Goal: Information Seeking & Learning: Learn about a topic

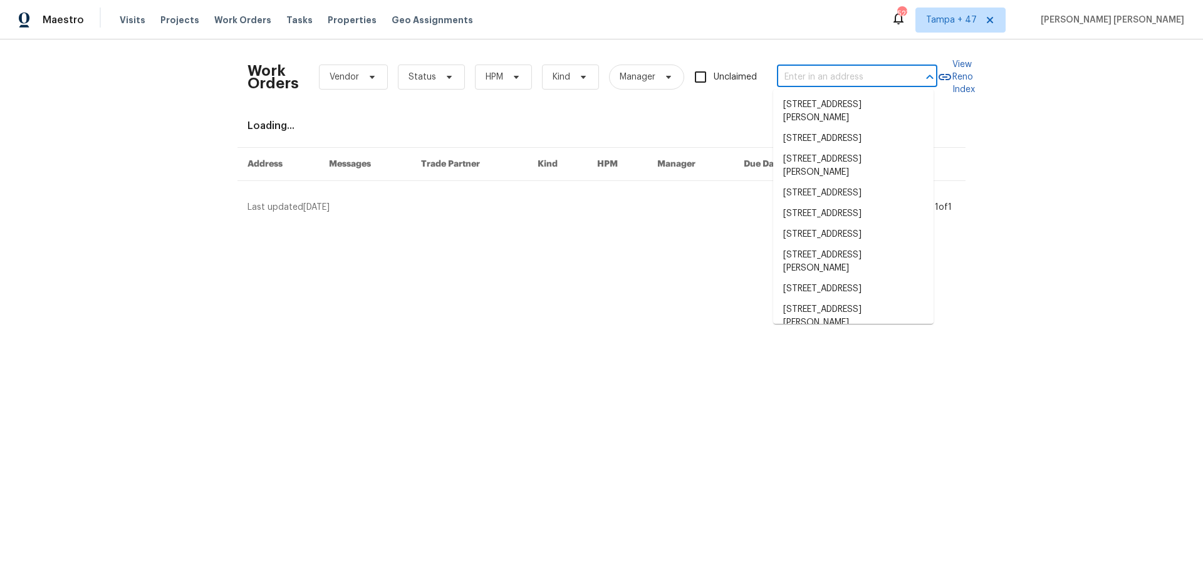
click at [787, 83] on input "text" at bounding box center [839, 77] width 125 height 19
paste input "[STREET_ADDRESS][PERSON_NAME]"
type input "[STREET_ADDRESS][PERSON_NAME]"
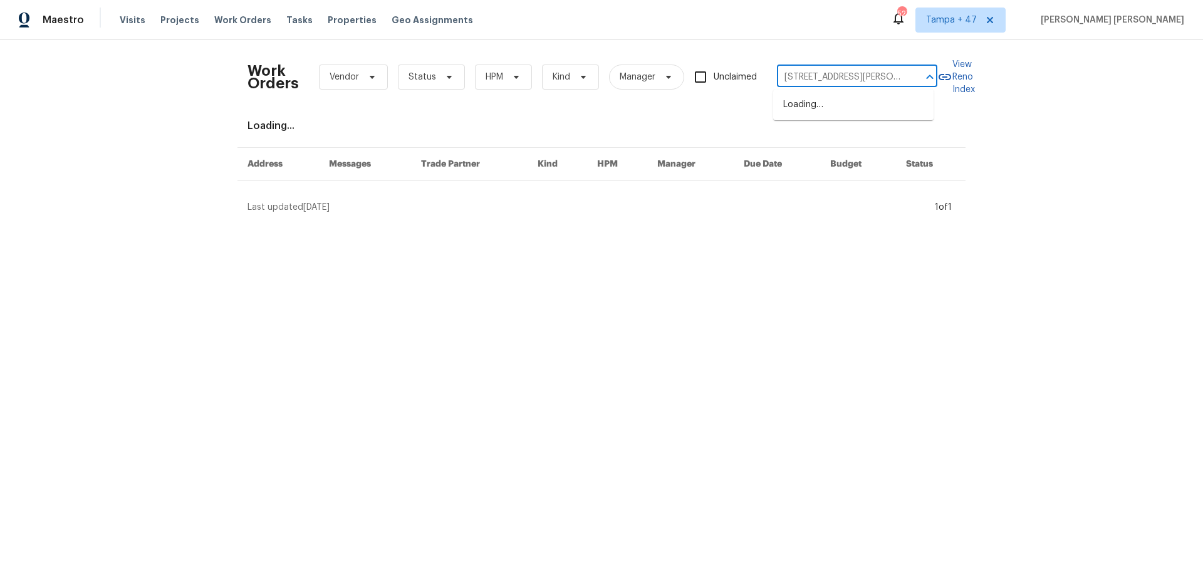
scroll to position [0, 28]
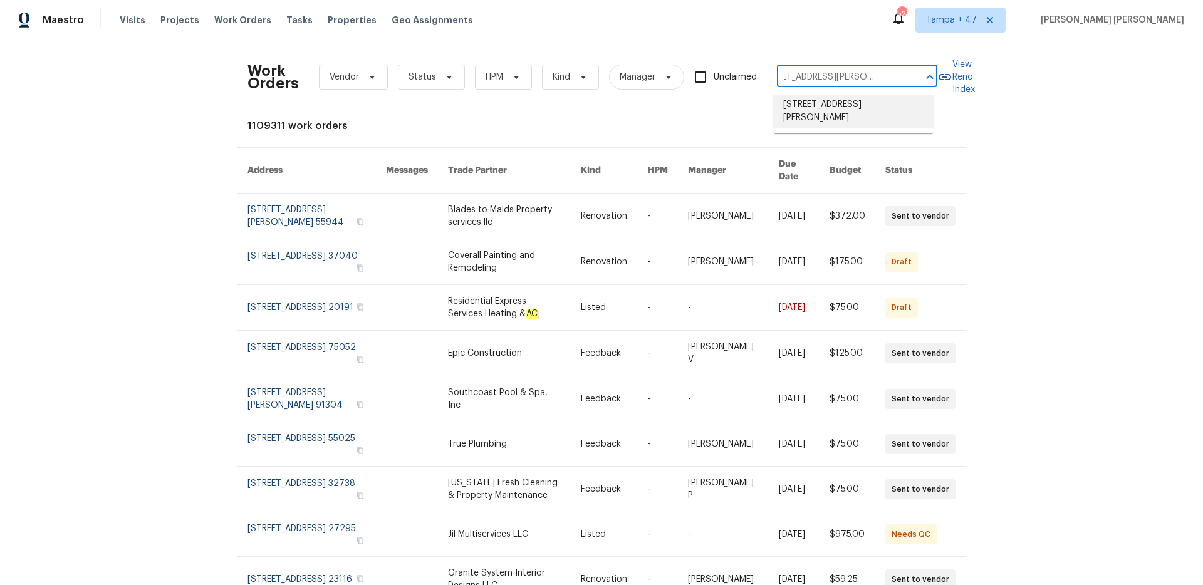
click at [798, 101] on li "[STREET_ADDRESS][PERSON_NAME]" at bounding box center [853, 112] width 160 height 34
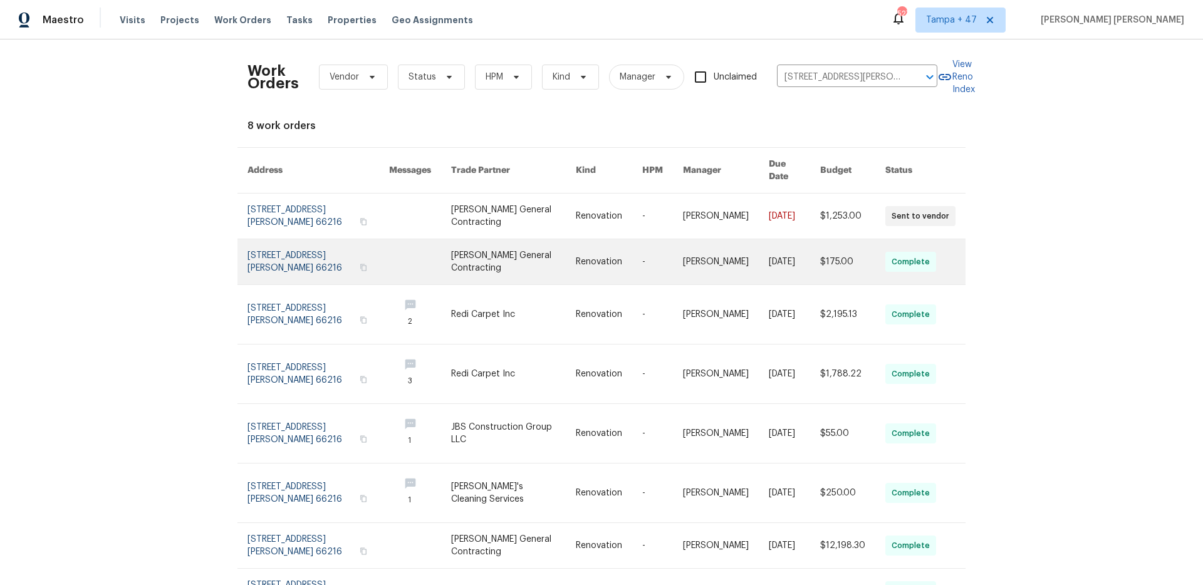
click at [713, 252] on link at bounding box center [726, 261] width 86 height 45
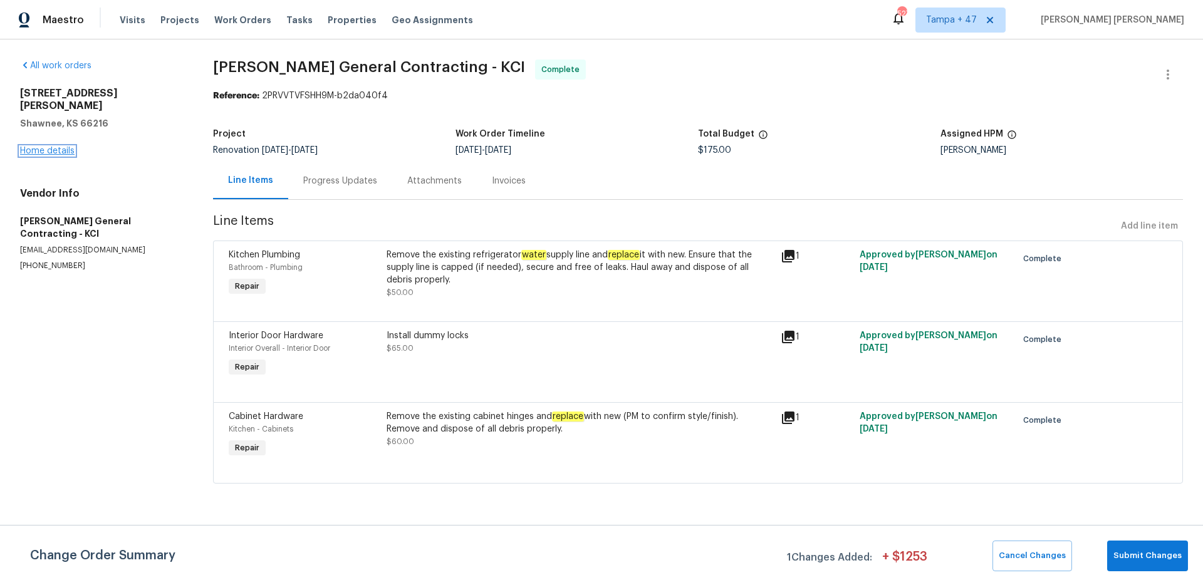
click at [53, 147] on link "Home details" at bounding box center [47, 151] width 54 height 9
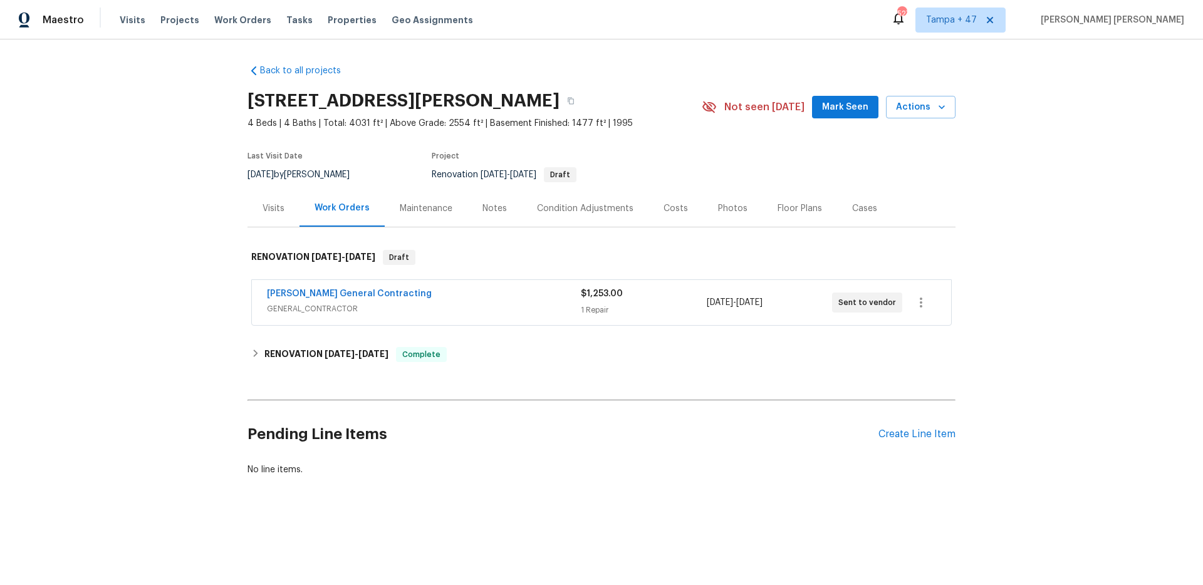
click at [270, 203] on div "Visits" at bounding box center [273, 208] width 22 height 13
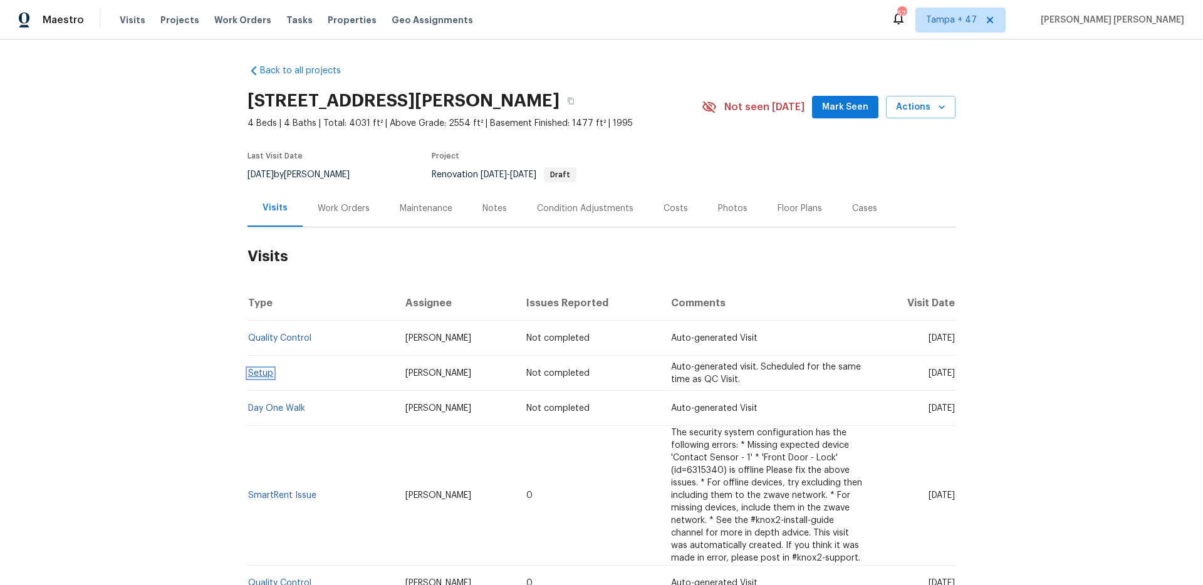
click at [256, 375] on link "Setup" at bounding box center [260, 373] width 25 height 9
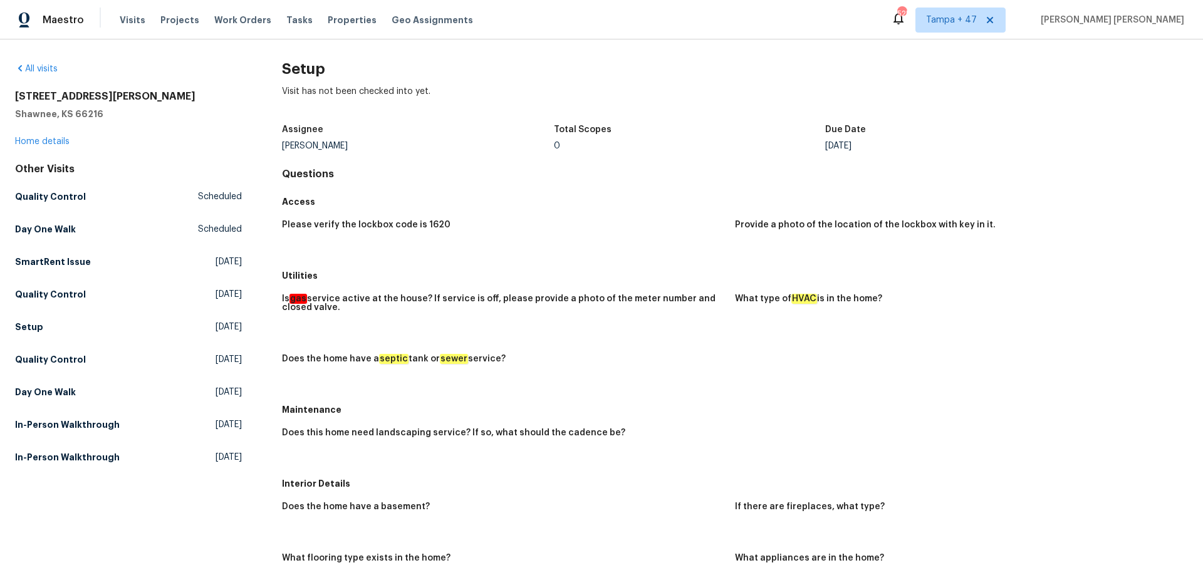
scroll to position [5, 0]
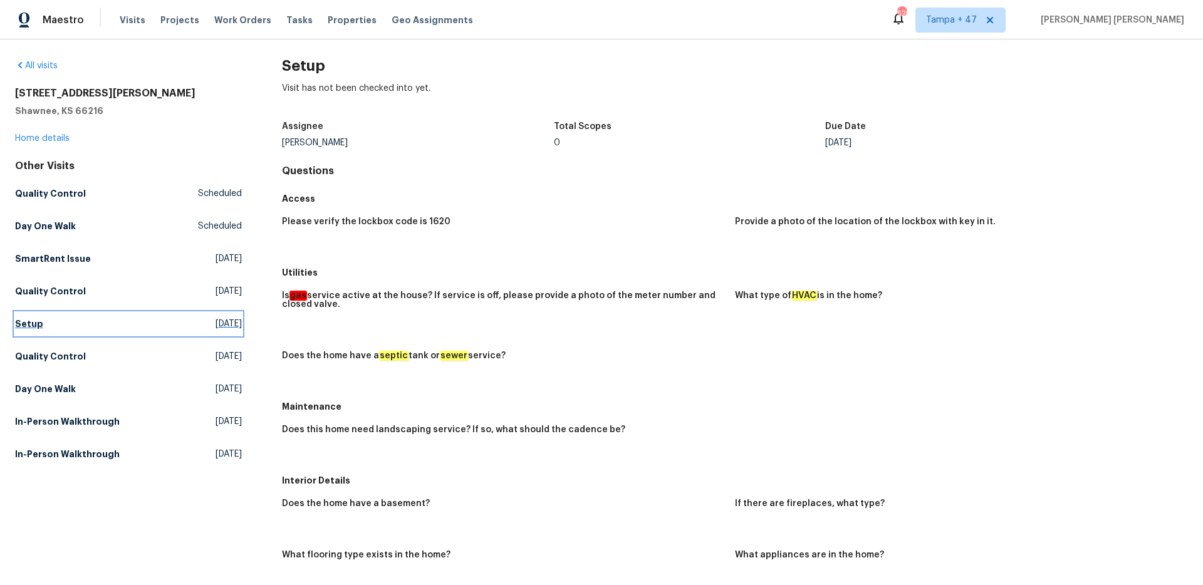
click at [21, 330] on link "Setup Fri, Sep 12 2025" at bounding box center [128, 324] width 227 height 23
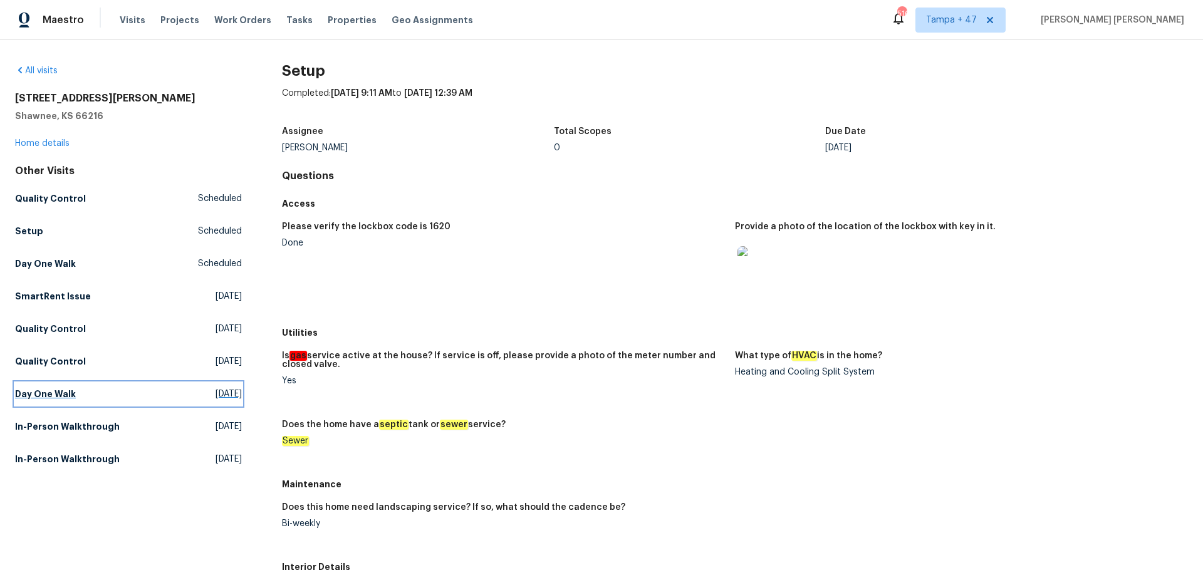
click at [66, 396] on h5 "Day One Walk" at bounding box center [45, 394] width 61 height 13
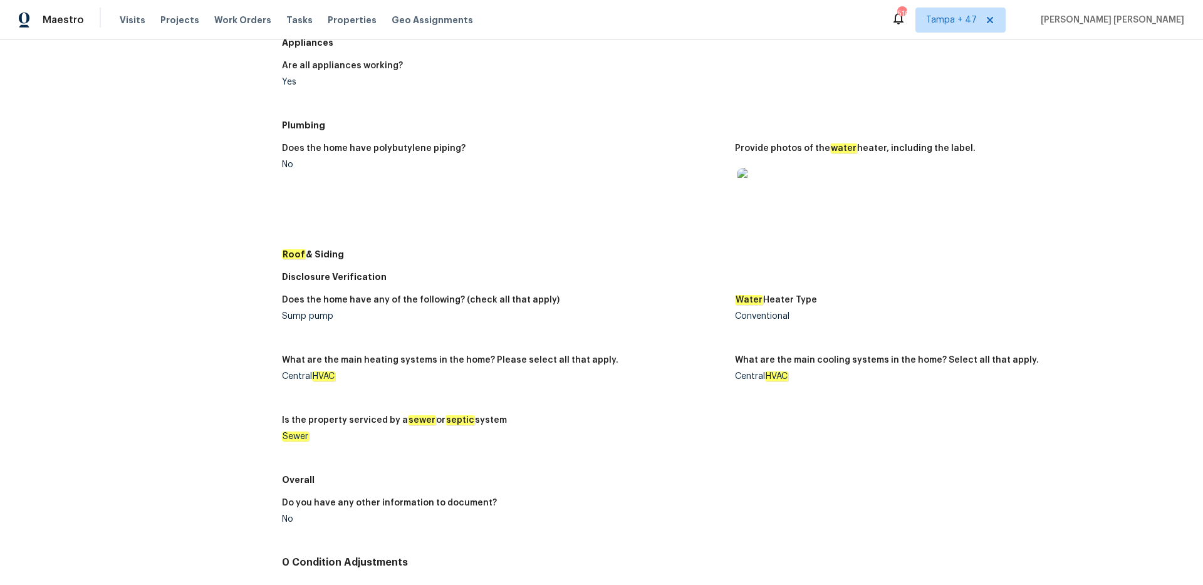
scroll to position [327, 0]
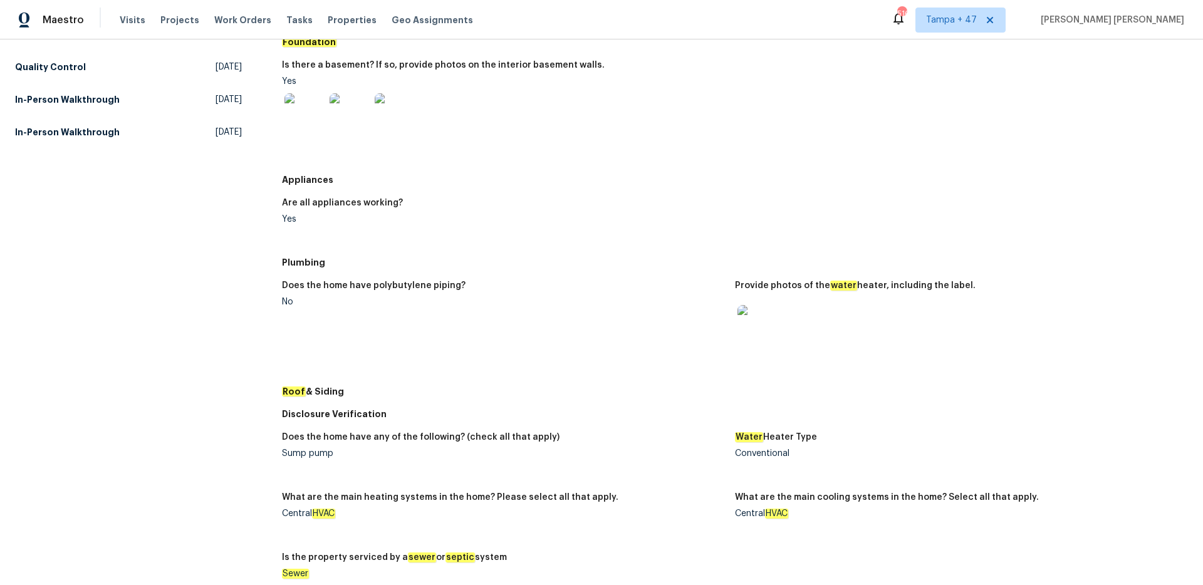
click at [765, 336] on img at bounding box center [757, 325] width 40 height 40
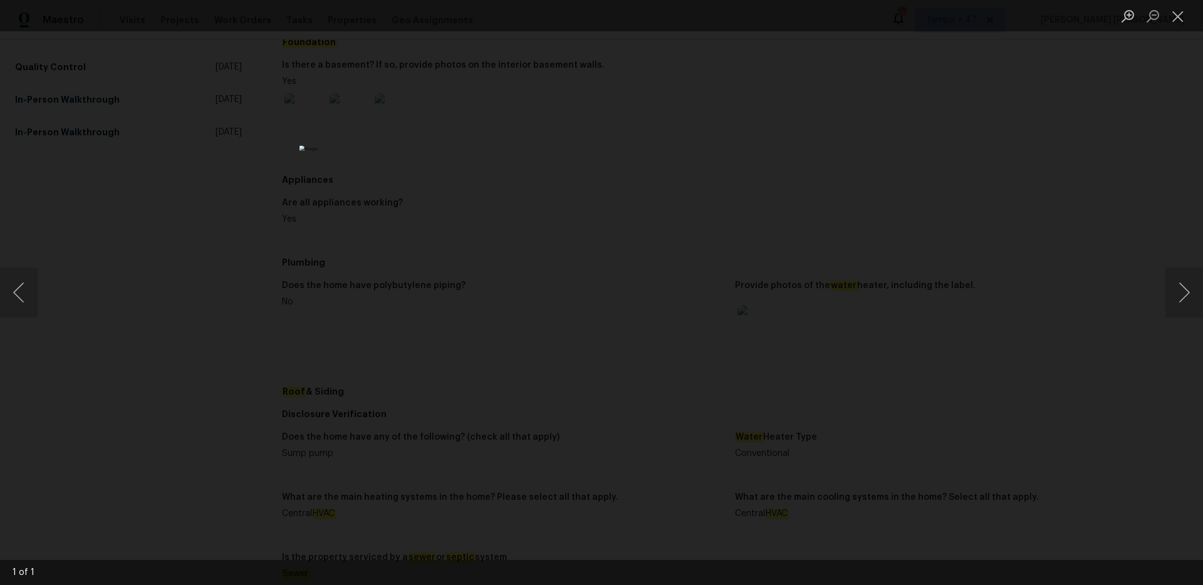
click at [338, 284] on div "Lightbox" at bounding box center [601, 292] width 1203 height 585
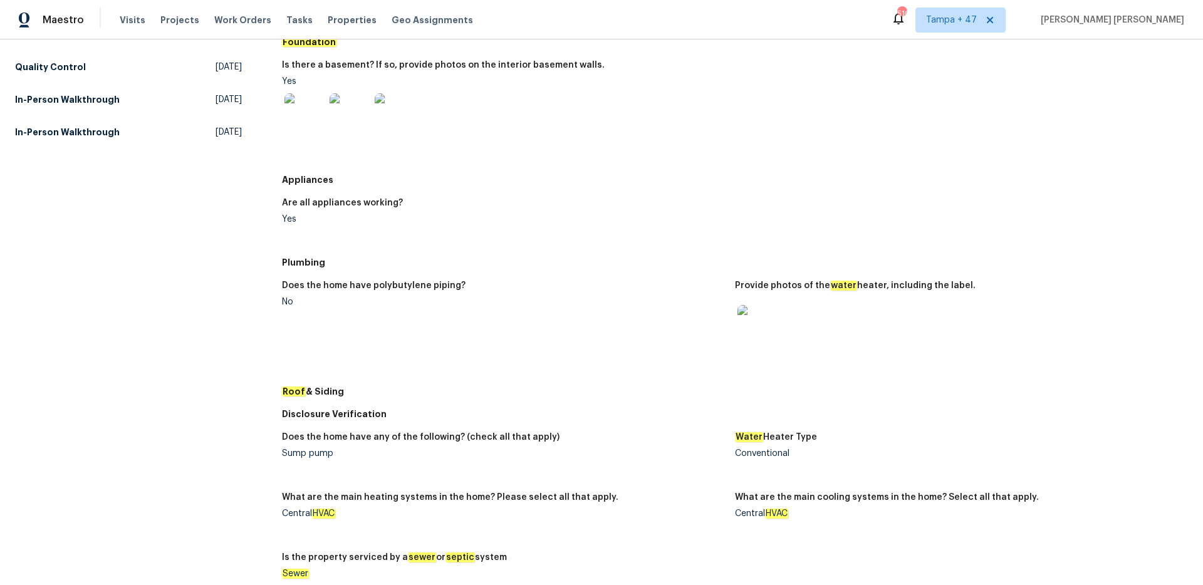
scroll to position [0, 0]
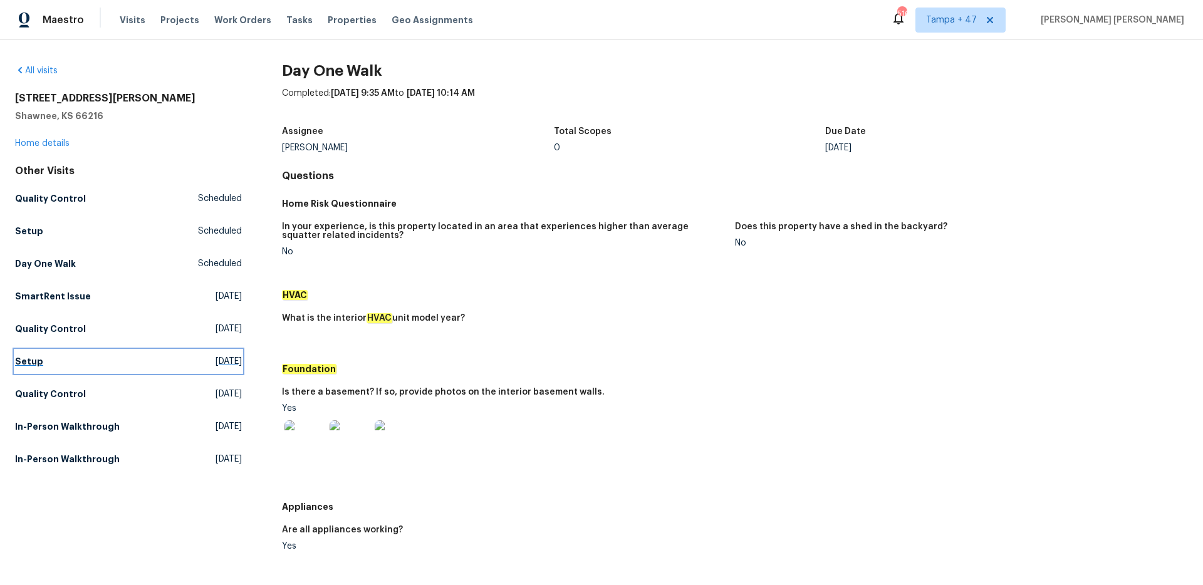
click at [47, 363] on link "Setup Fri, Sep 12 2025" at bounding box center [128, 361] width 227 height 23
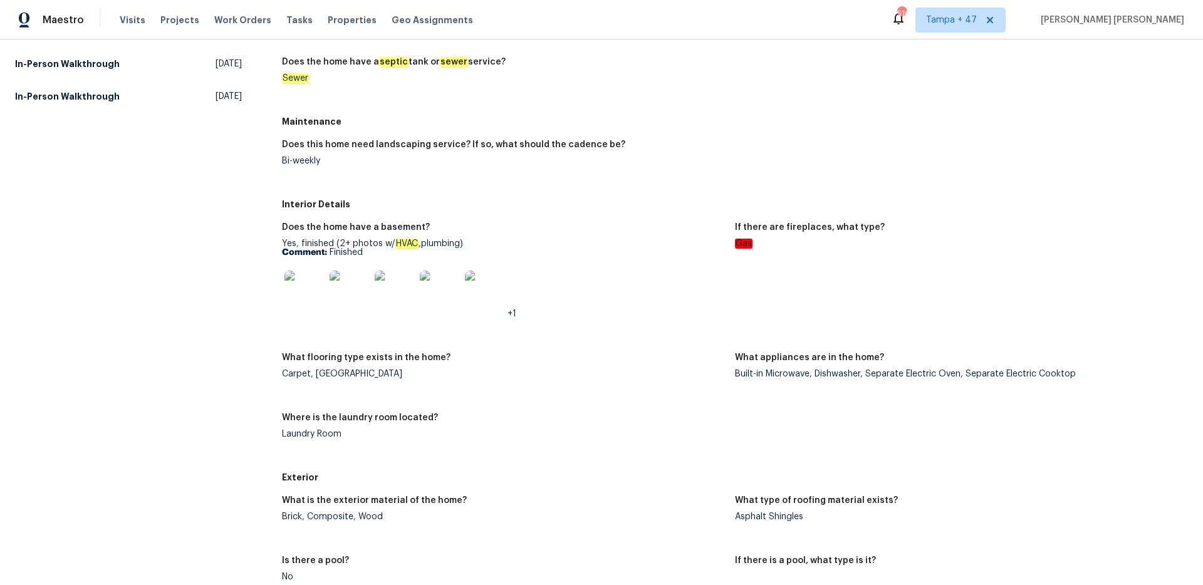
scroll to position [389, 0]
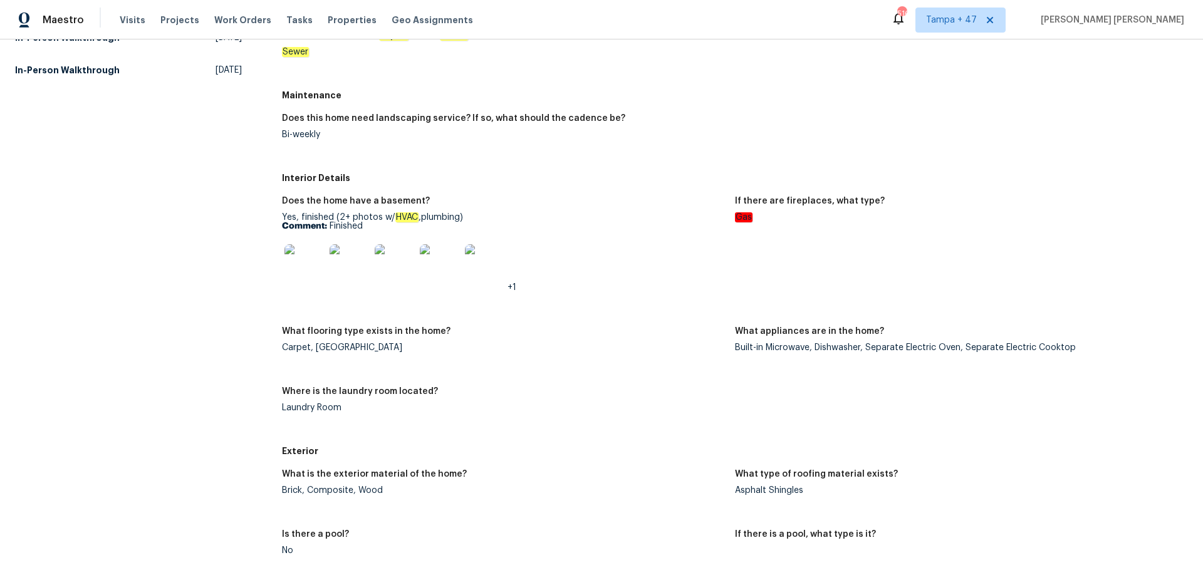
click at [316, 261] on img at bounding box center [304, 264] width 40 height 40
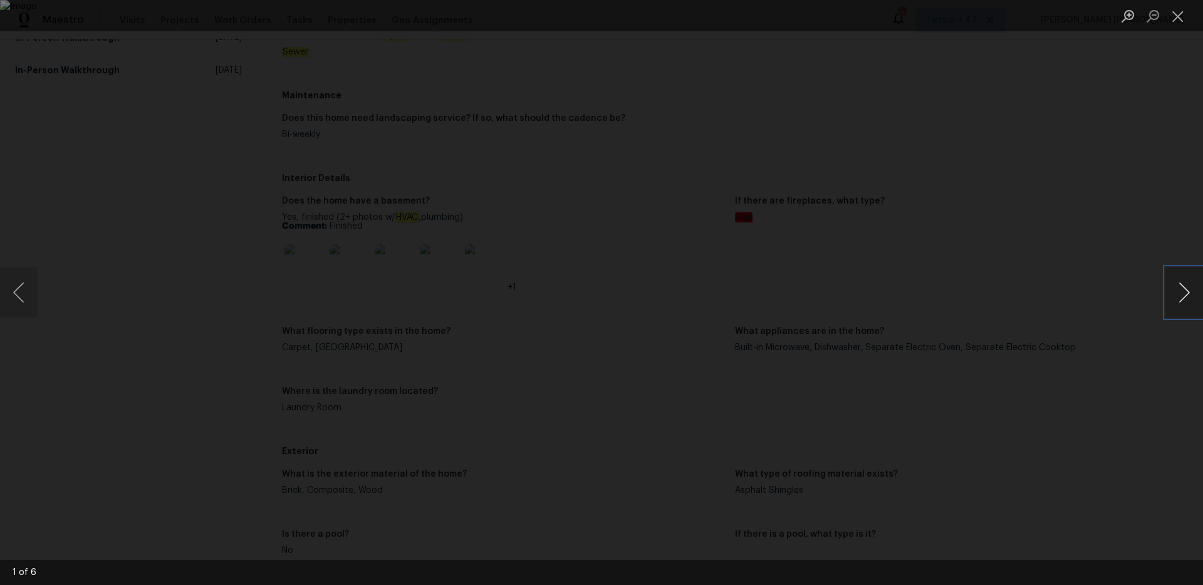
click at [1191, 296] on button "Next image" at bounding box center [1184, 292] width 38 height 50
click at [1190, 294] on button "Next image" at bounding box center [1184, 292] width 38 height 50
click at [1189, 294] on button "Next image" at bounding box center [1184, 292] width 38 height 50
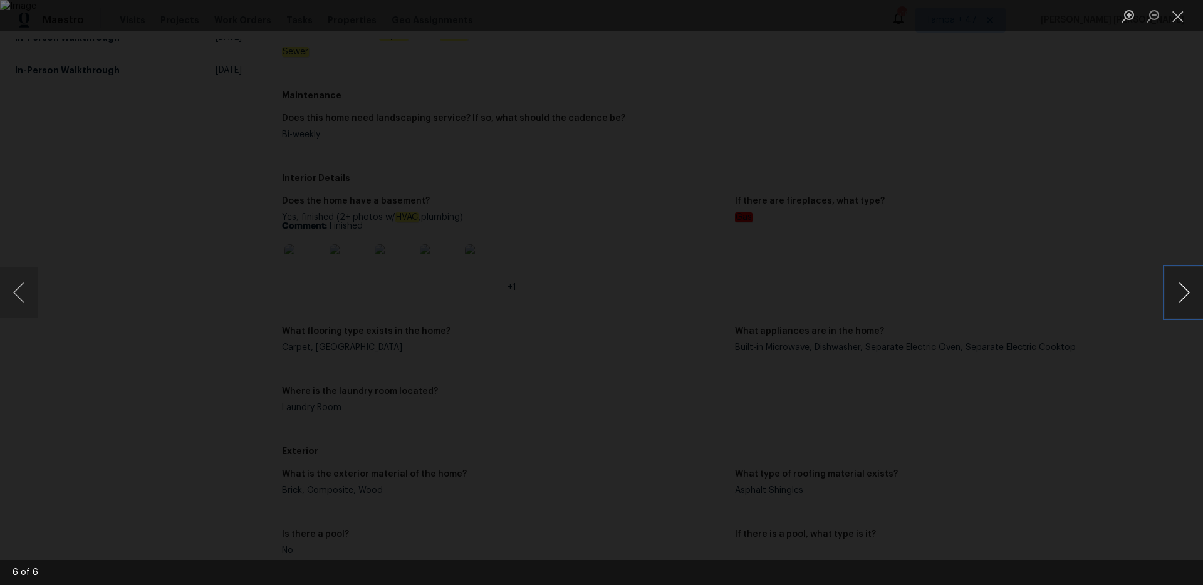
click at [1189, 294] on button "Next image" at bounding box center [1184, 292] width 38 height 50
click at [111, 281] on div "Lightbox" at bounding box center [601, 292] width 1203 height 585
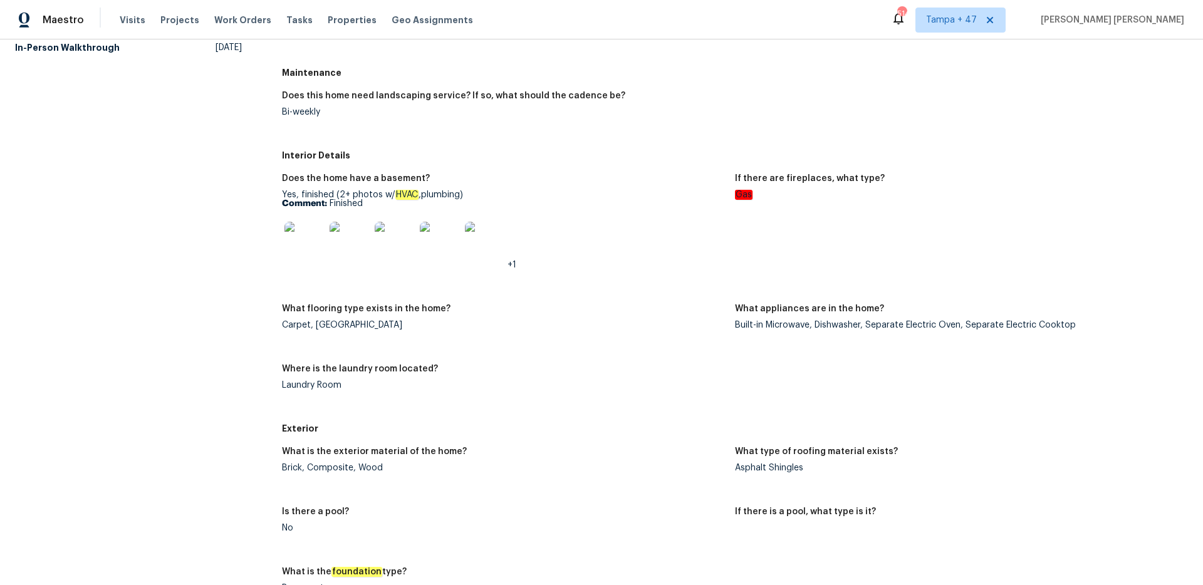
scroll to position [0, 0]
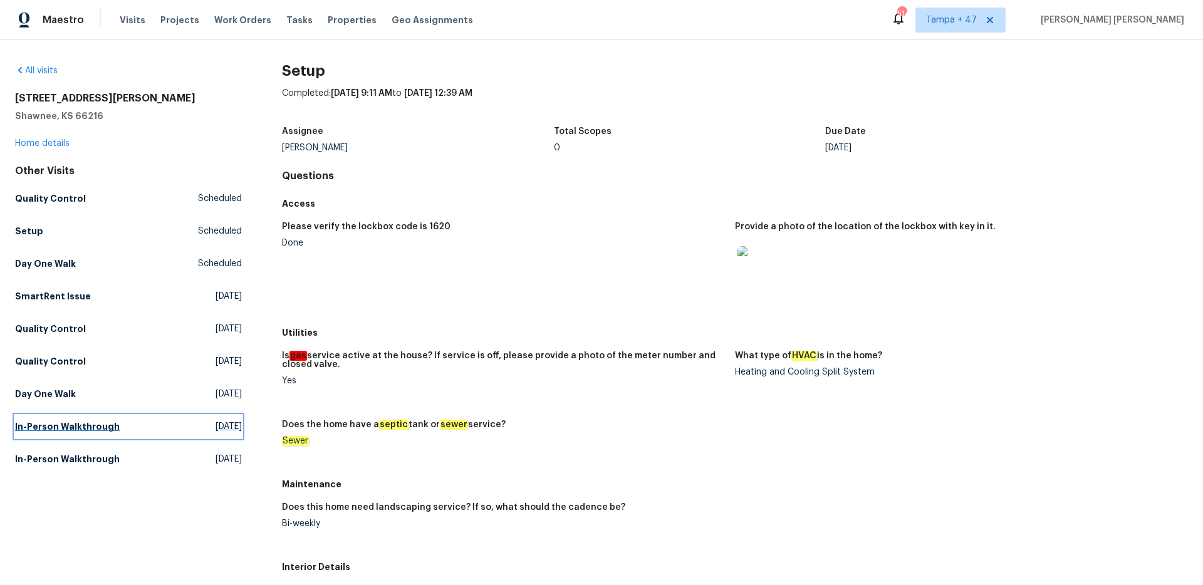
click at [86, 426] on h5 "In-Person Walkthrough" at bounding box center [67, 426] width 105 height 13
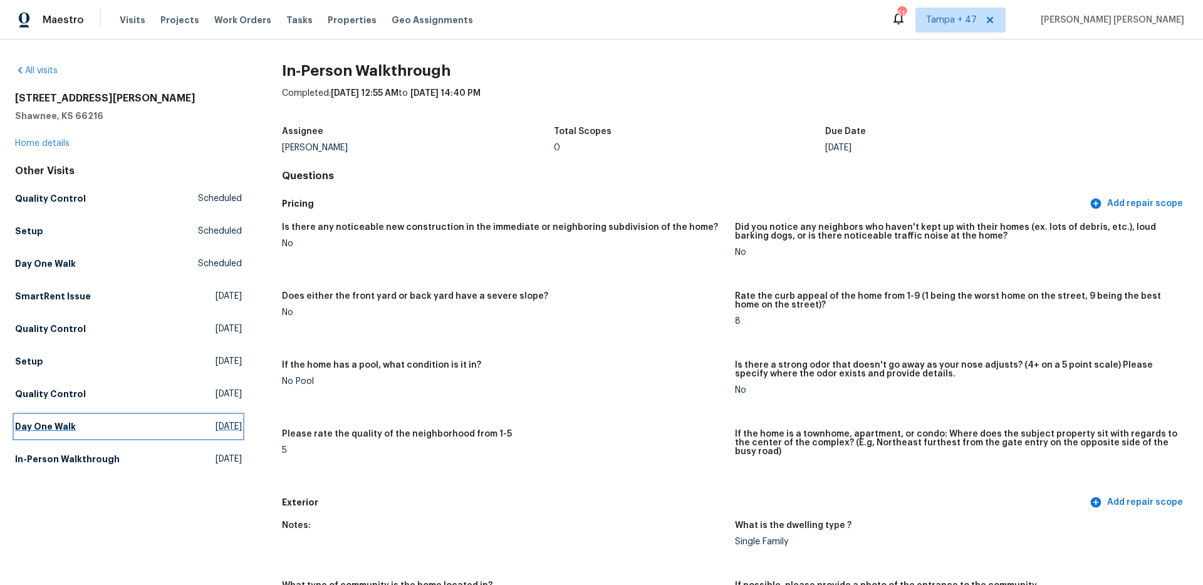
click at [91, 425] on link "Day One Walk Tue, Aug 19 2025" at bounding box center [128, 426] width 227 height 23
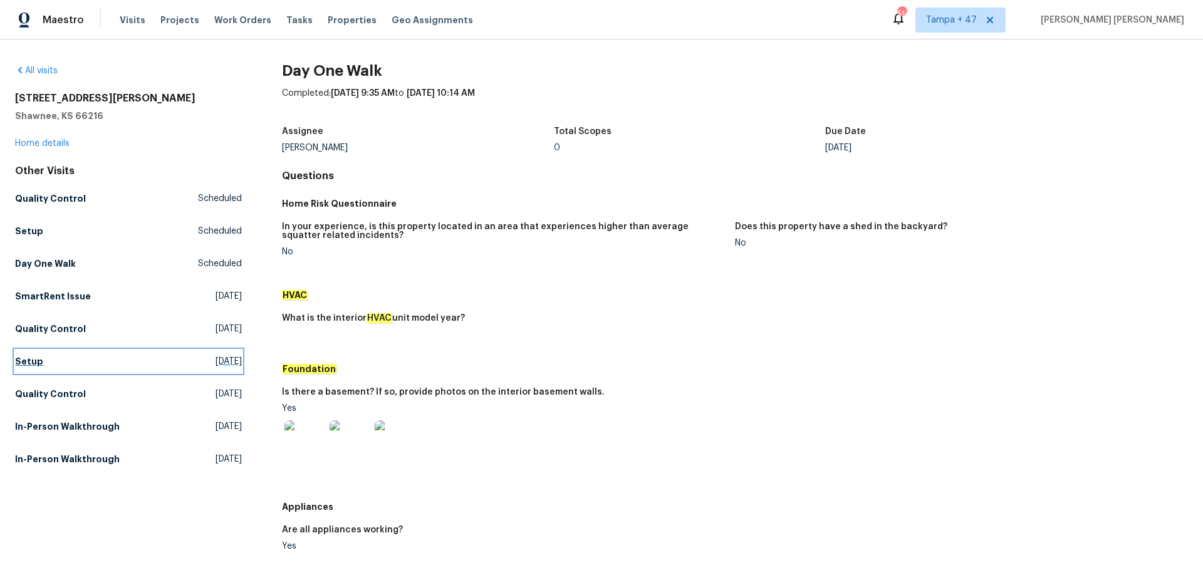
click at [36, 367] on h5 "Setup" at bounding box center [29, 361] width 28 height 13
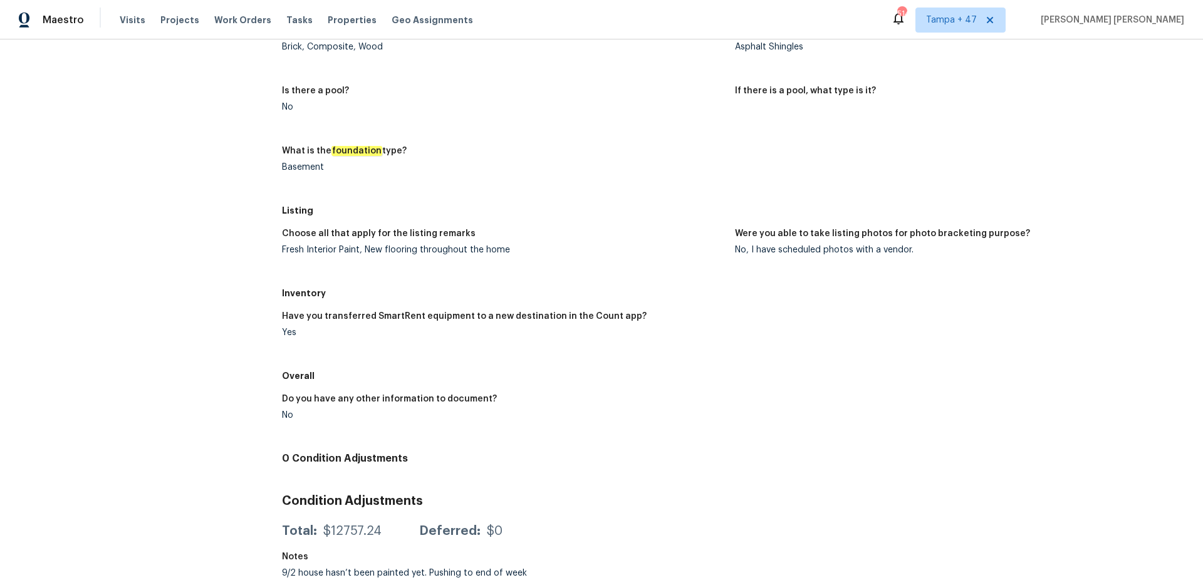
scroll to position [222, 0]
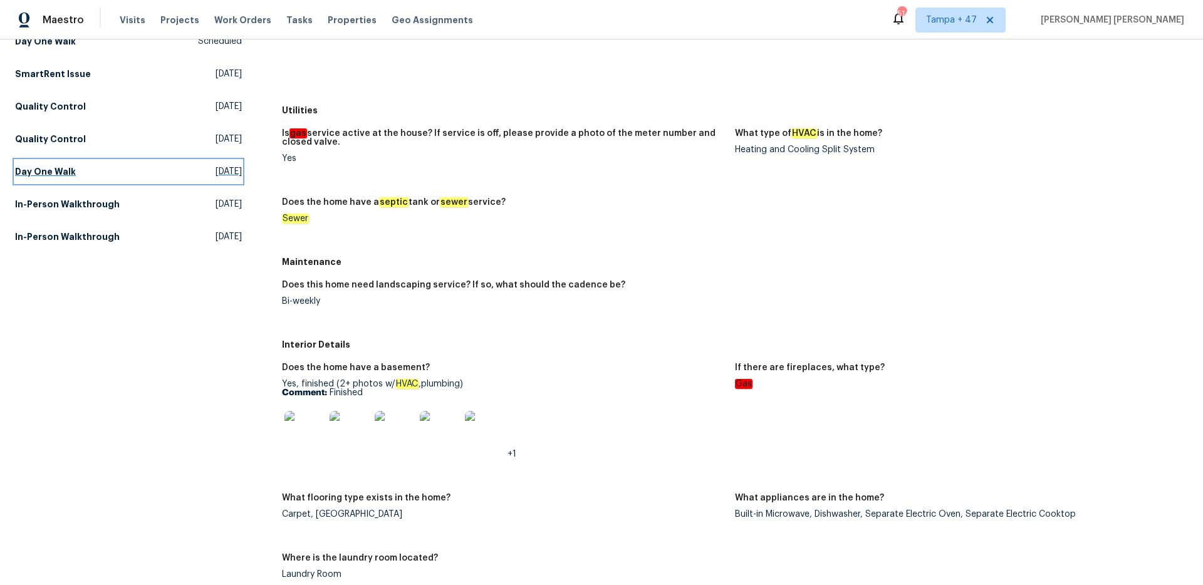
click at [38, 169] on h5 "Day One Walk" at bounding box center [45, 171] width 61 height 13
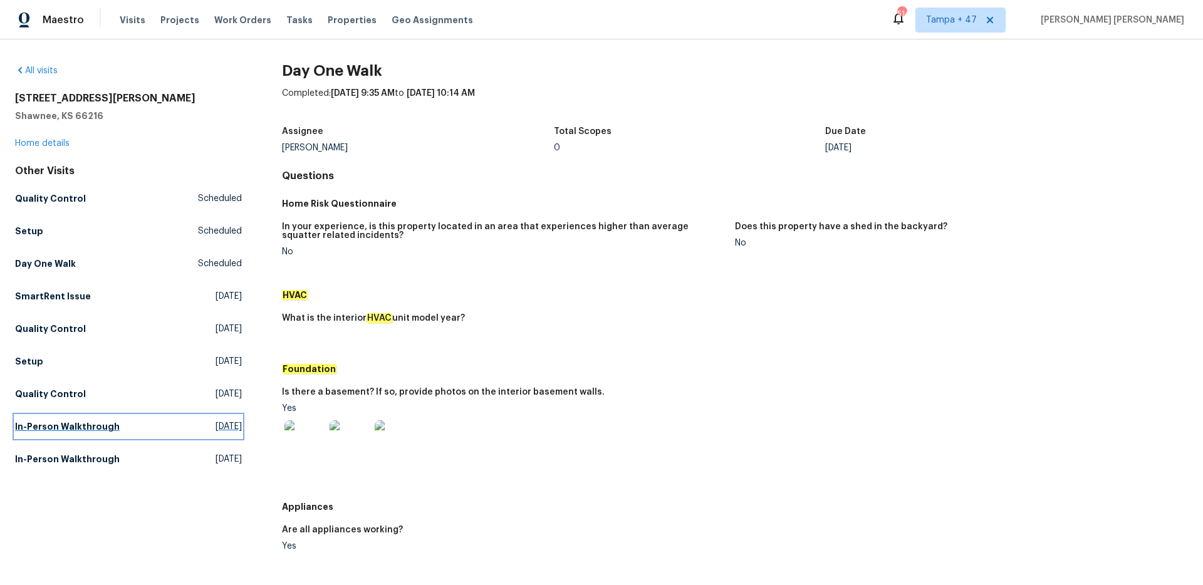
click at [137, 422] on link "In-Person Walkthrough Tue, Jul 15 2025" at bounding box center [128, 426] width 227 height 23
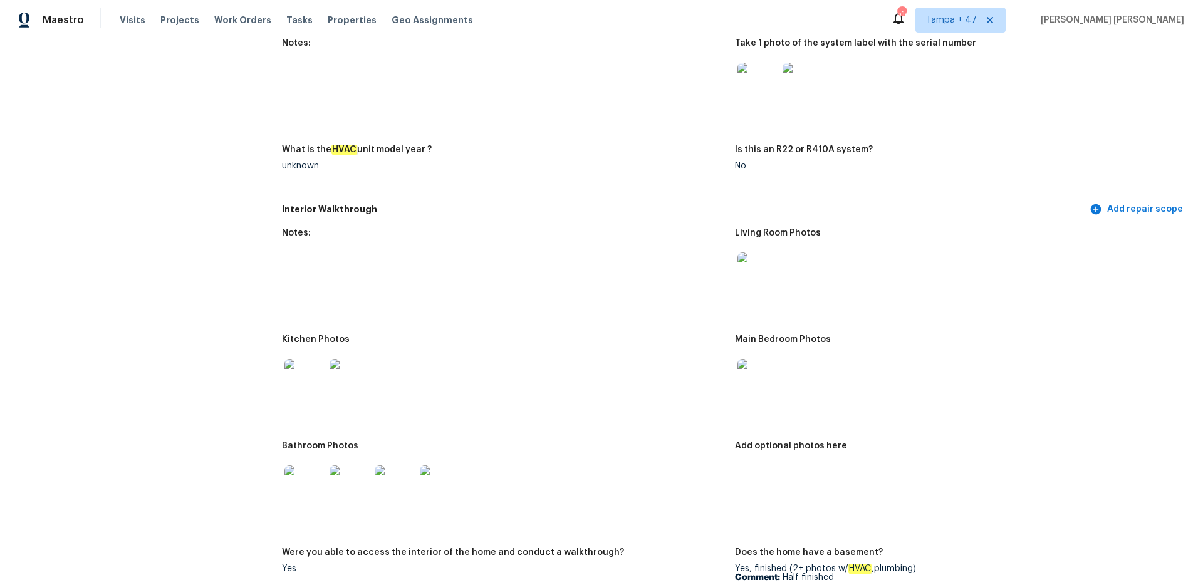
scroll to position [1140, 0]
click at [343, 369] on img at bounding box center [349, 378] width 40 height 40
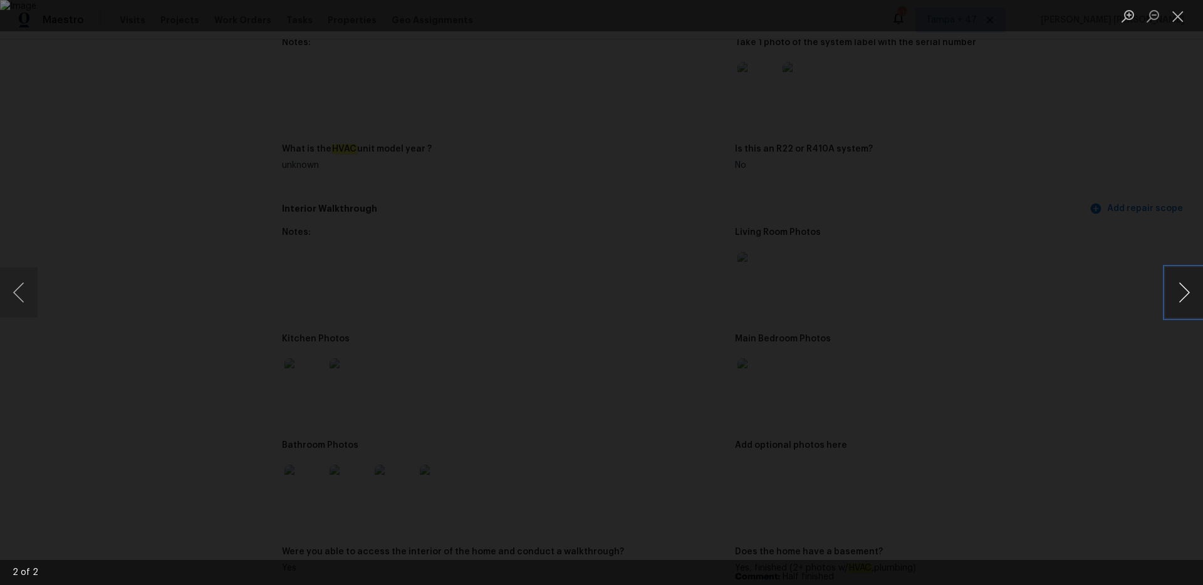
click at [1189, 299] on button "Next image" at bounding box center [1184, 292] width 38 height 50
click at [1099, 294] on div "Lightbox" at bounding box center [601, 292] width 1203 height 585
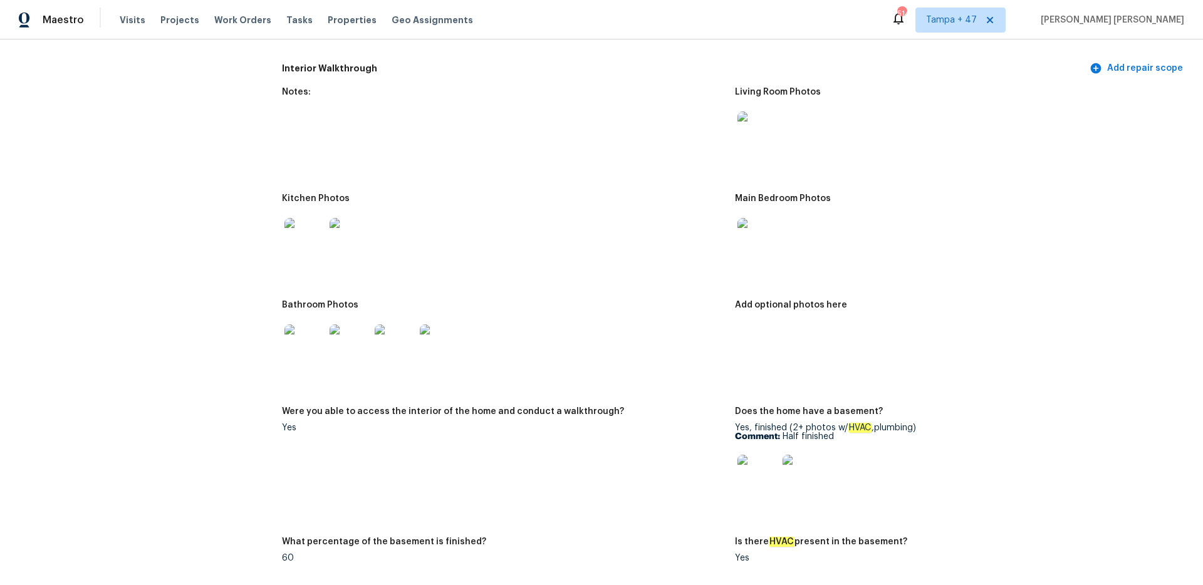
scroll to position [1318, 0]
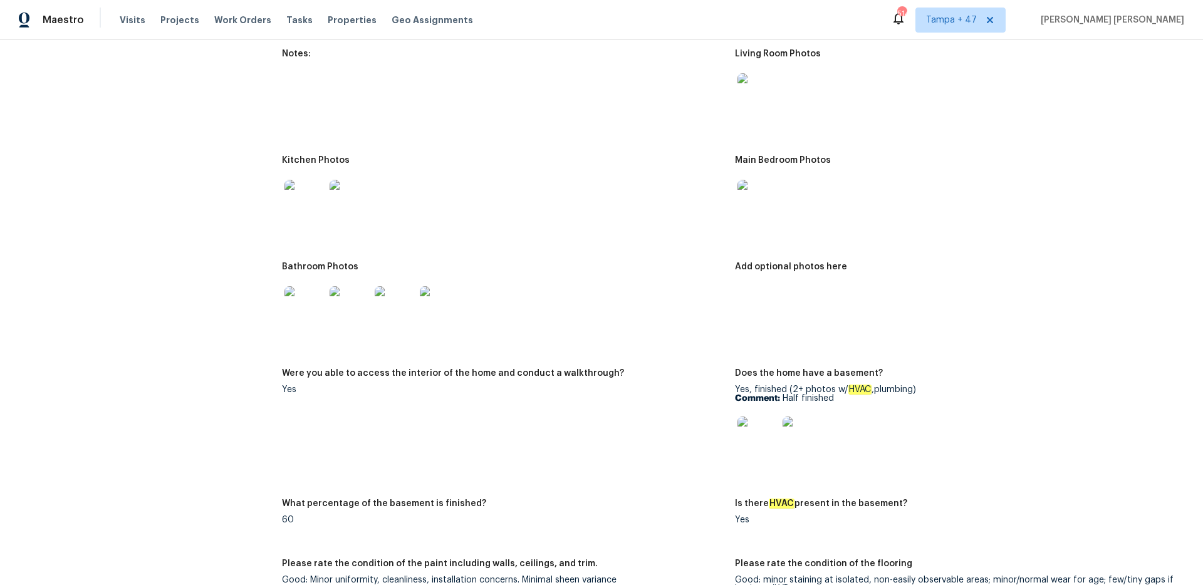
click at [761, 423] on img at bounding box center [757, 437] width 40 height 40
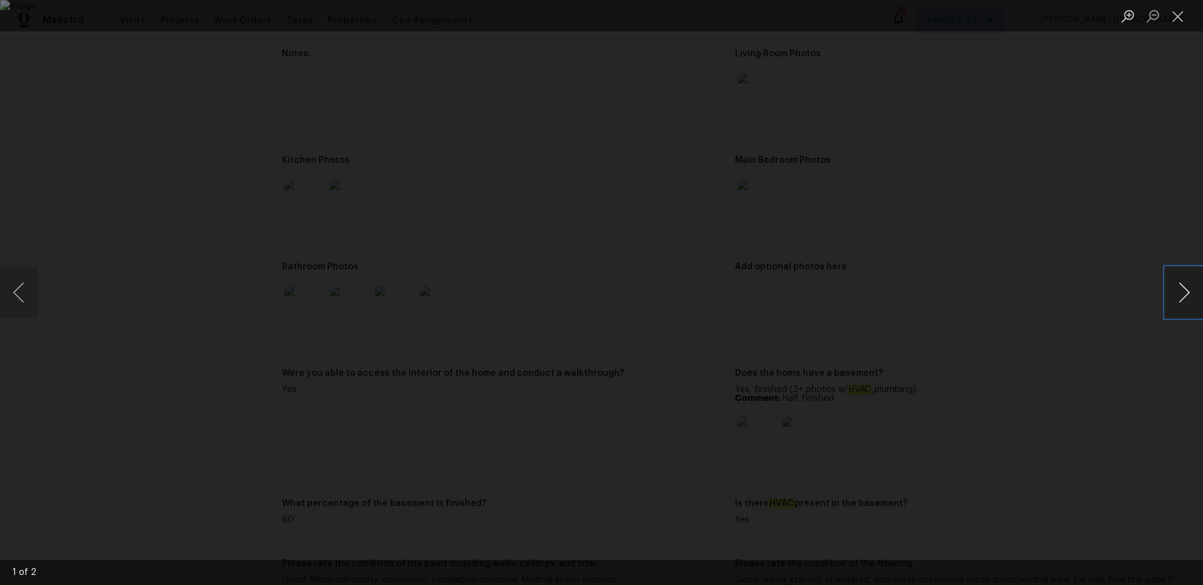
click at [1186, 292] on button "Next image" at bounding box center [1184, 292] width 38 height 50
click at [1077, 304] on div "Lightbox" at bounding box center [601, 292] width 1203 height 585
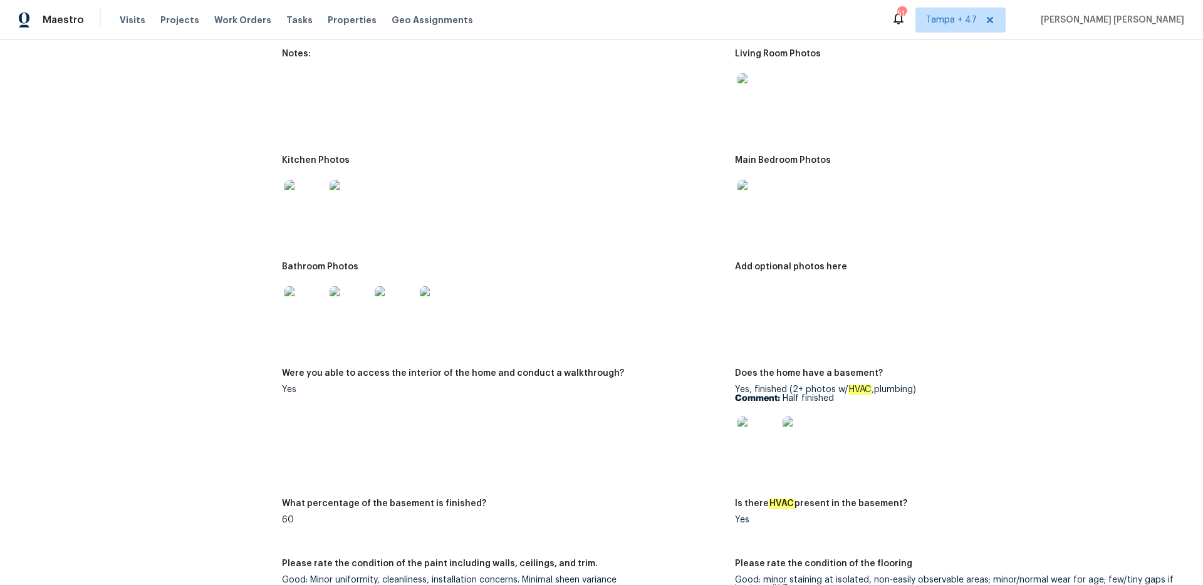
click at [1075, 304] on figure "Add optional photos here" at bounding box center [961, 307] width 453 height 91
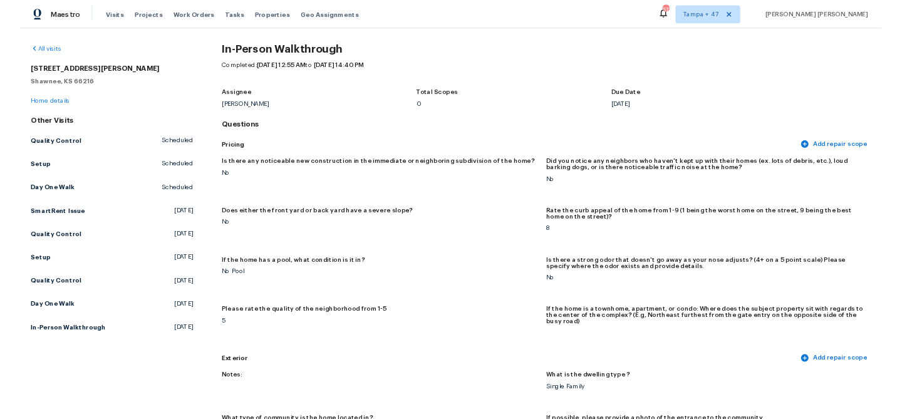
scroll to position [0, 0]
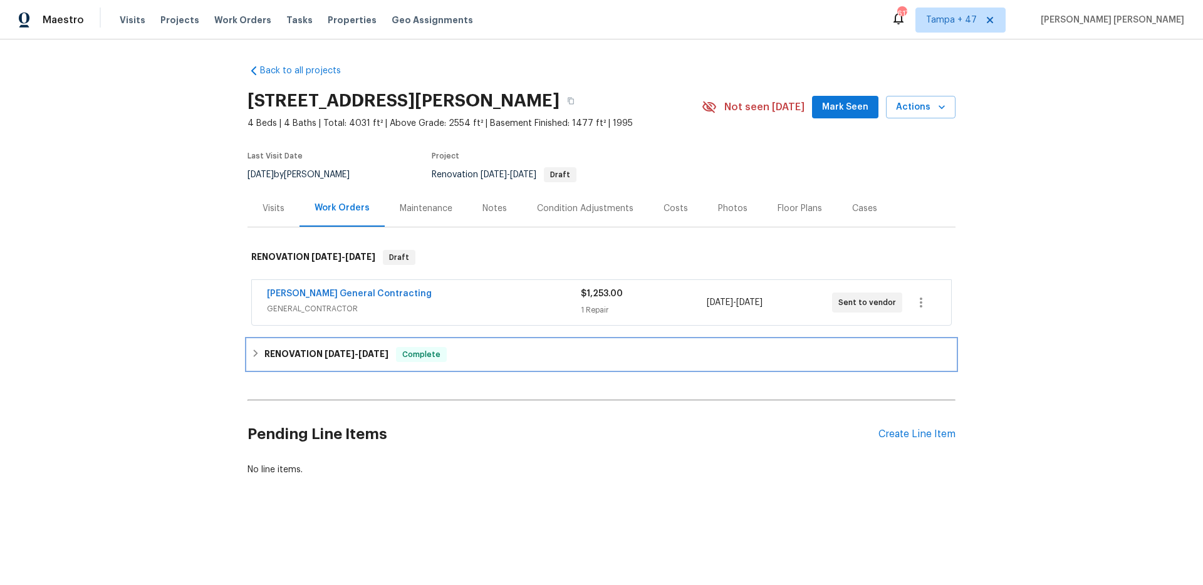
click at [416, 346] on div "RENOVATION 8/20/25 - 9/16/25 Complete" at bounding box center [601, 354] width 708 height 30
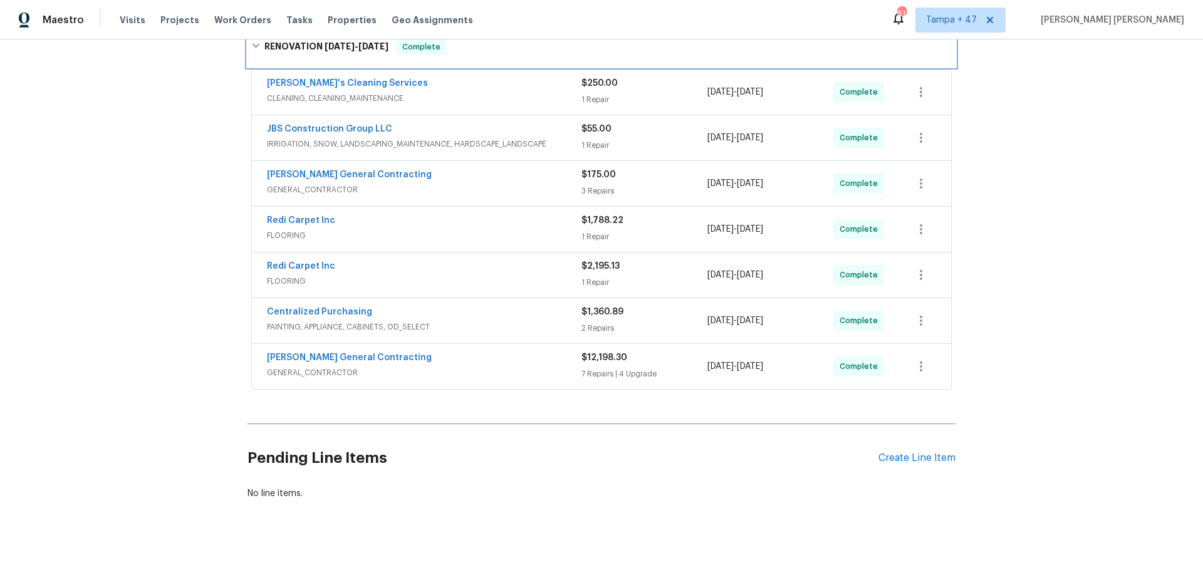
scroll to position [322, 0]
click at [547, 366] on span "GENERAL_CONTRACTOR" at bounding box center [424, 372] width 314 height 13
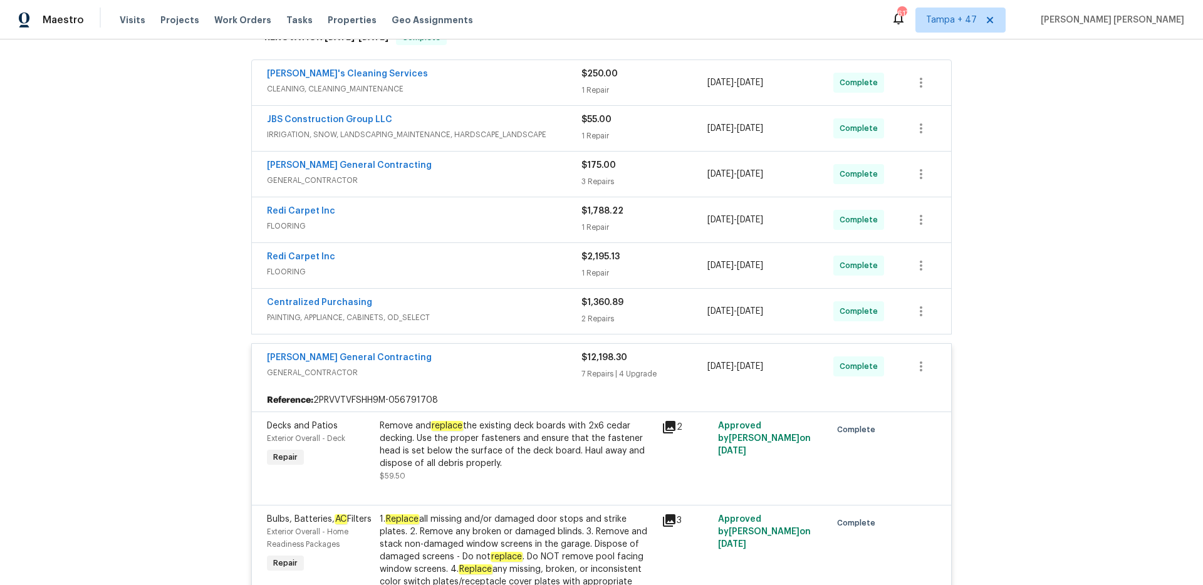
click at [554, 309] on div "Centralized Purchasing" at bounding box center [424, 303] width 314 height 15
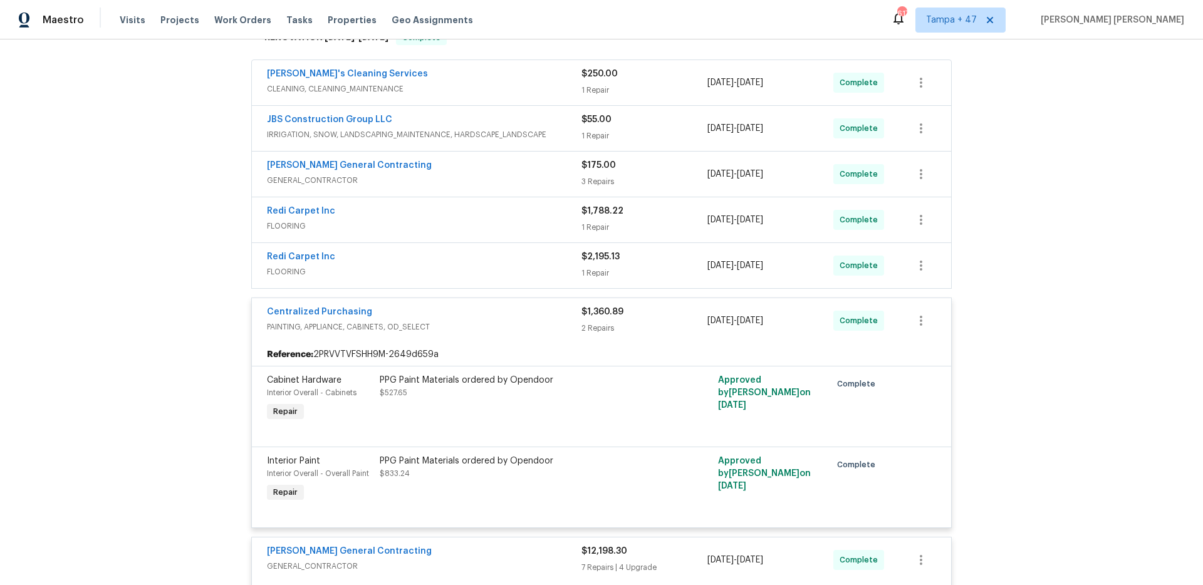
click at [556, 260] on div "Redi Carpet Inc" at bounding box center [424, 258] width 314 height 15
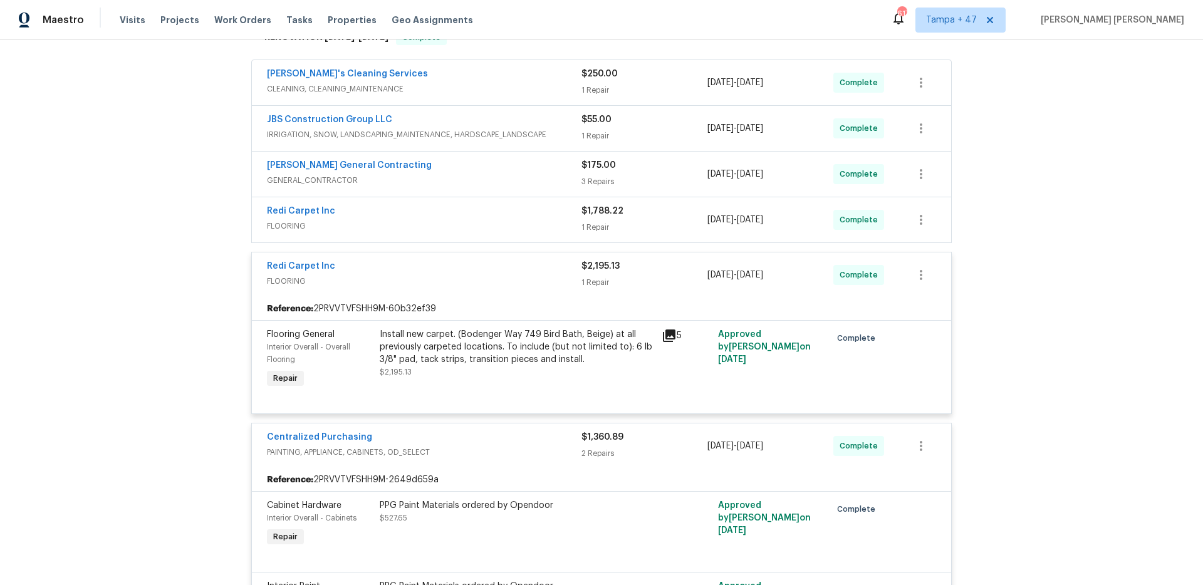
click at [560, 227] on span "FLOORING" at bounding box center [424, 226] width 314 height 13
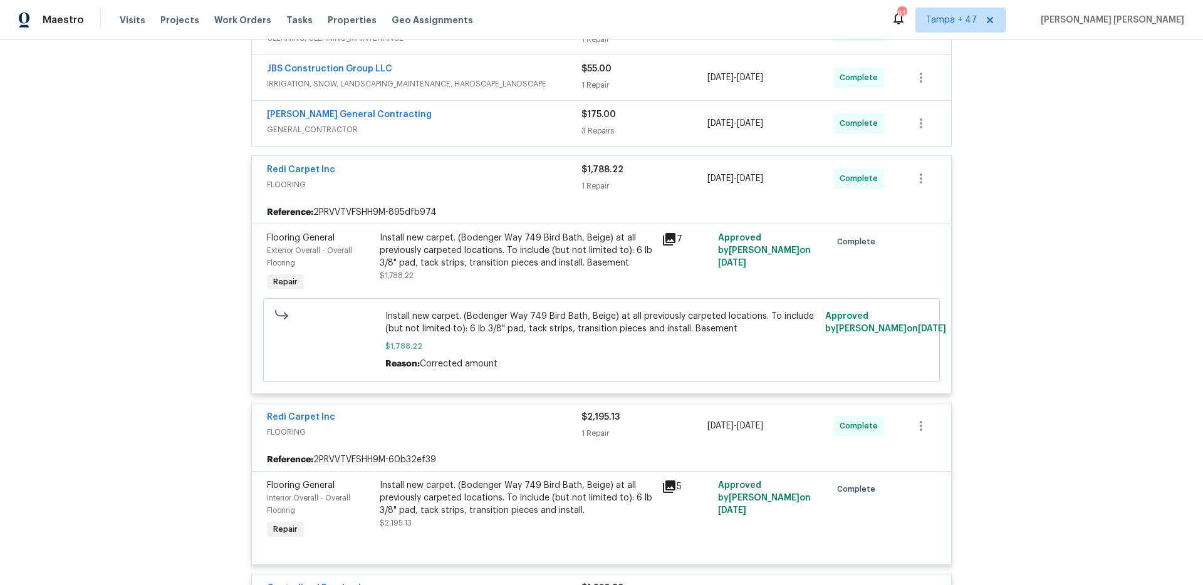
scroll to position [375, 0]
click at [539, 118] on div "[PERSON_NAME] General Contracting" at bounding box center [424, 113] width 314 height 15
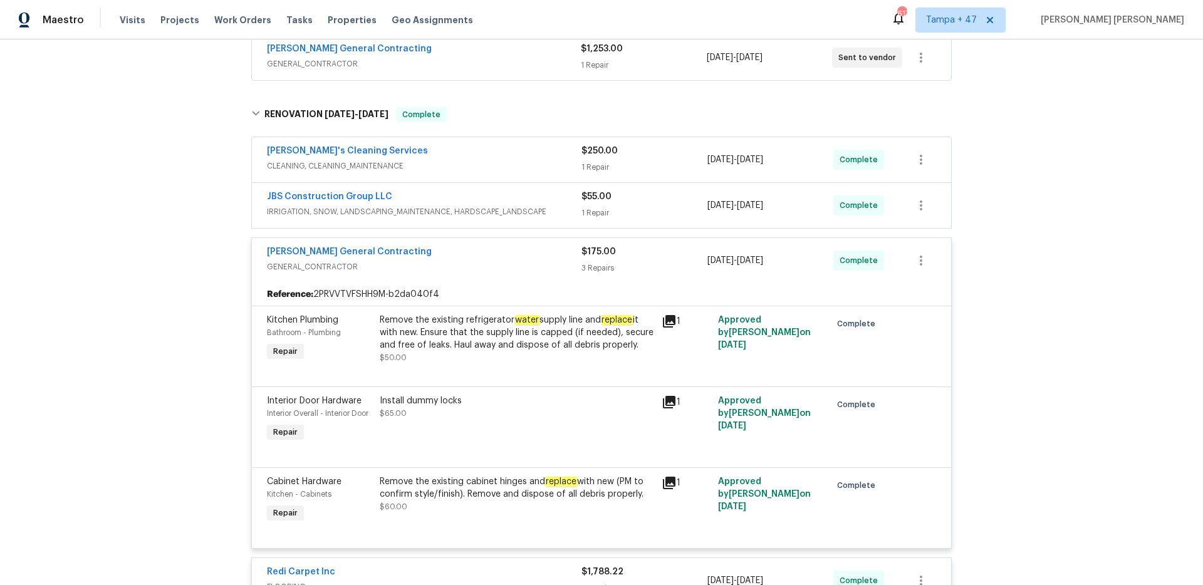
scroll to position [194, 0]
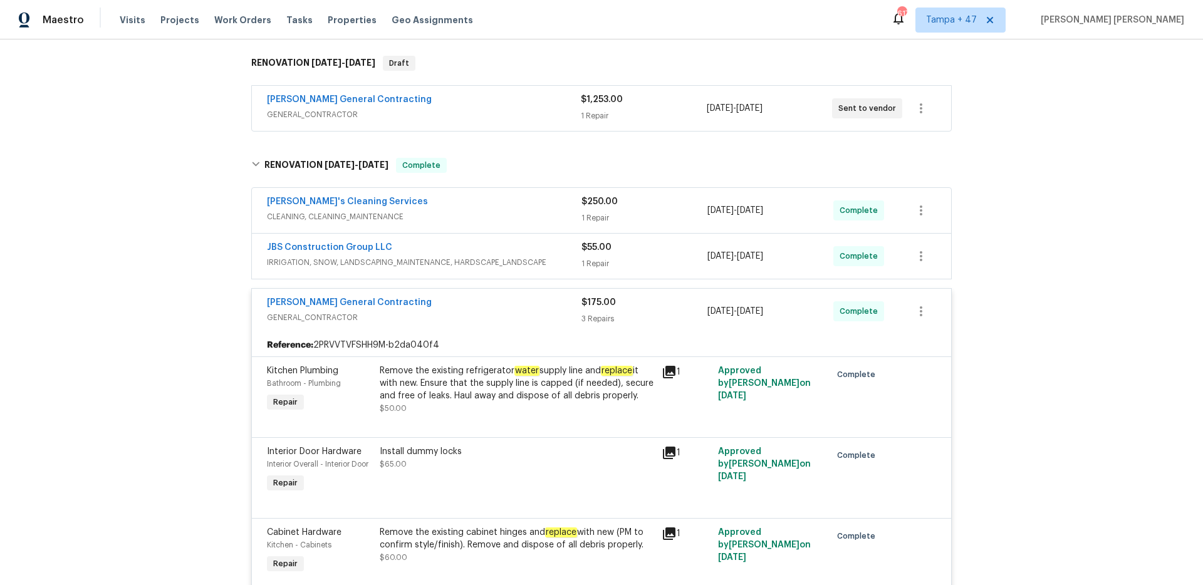
click at [554, 263] on span "IRRIGATION, SNOW, LANDSCAPING_MAINTENANCE, HARDSCAPE_LANDSCAPE" at bounding box center [424, 262] width 314 height 13
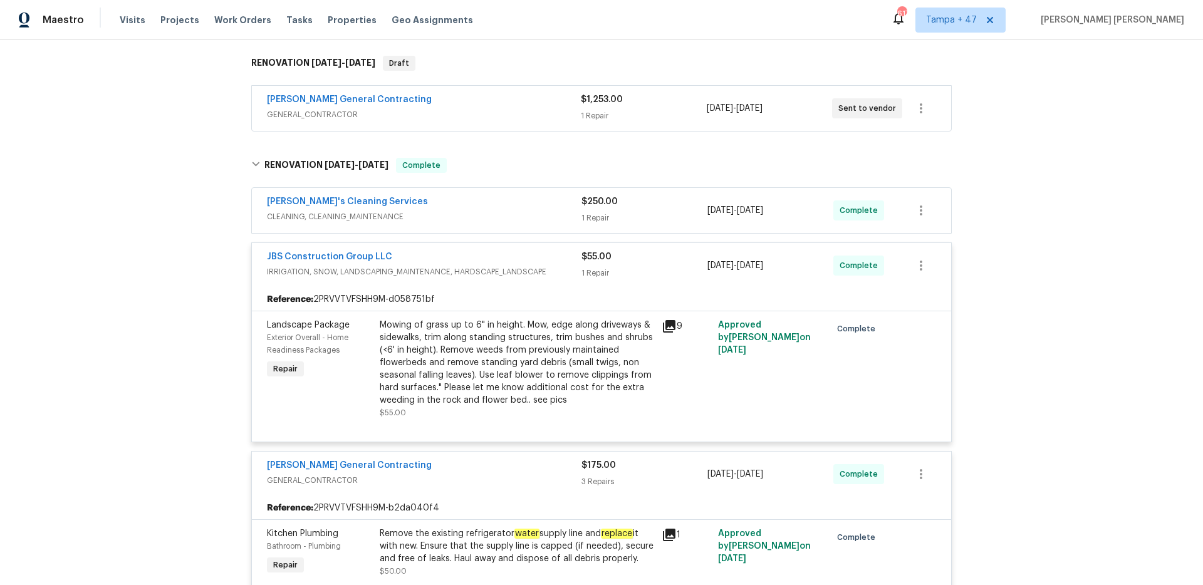
click at [541, 214] on span "CLEANING, CLEANING_MAINTENANCE" at bounding box center [424, 216] width 314 height 13
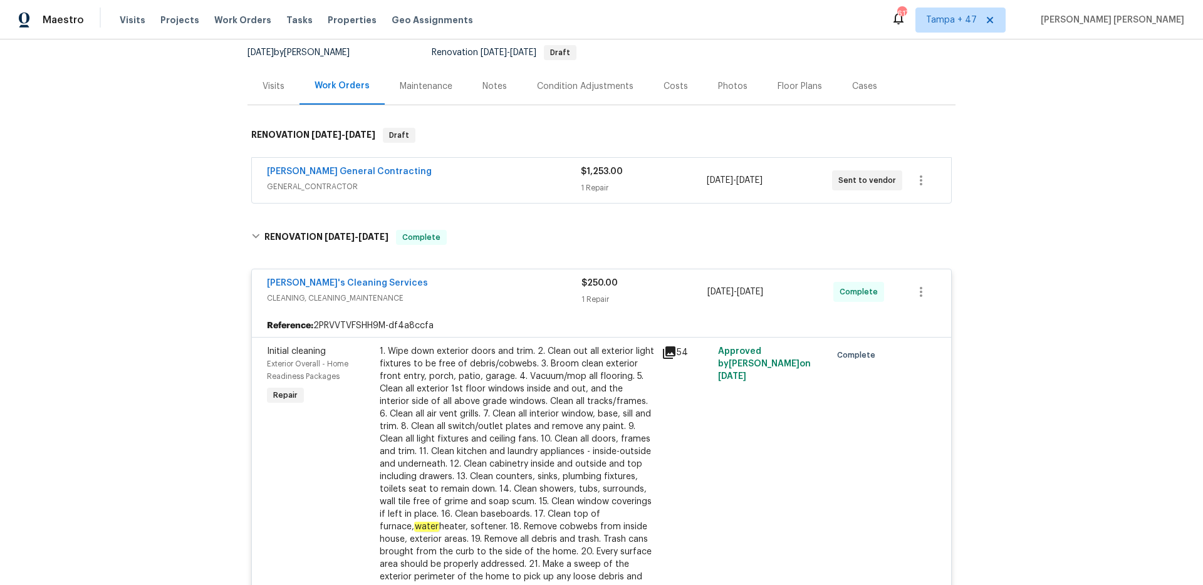
scroll to position [0, 0]
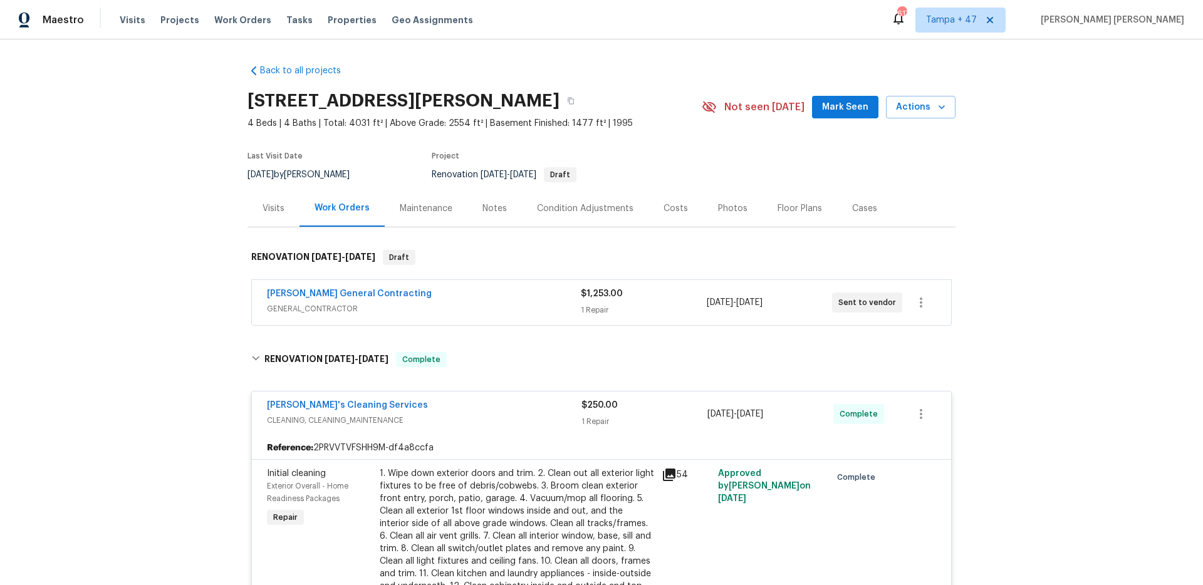
click at [548, 309] on span "GENERAL_CONTRACTOR" at bounding box center [424, 309] width 314 height 13
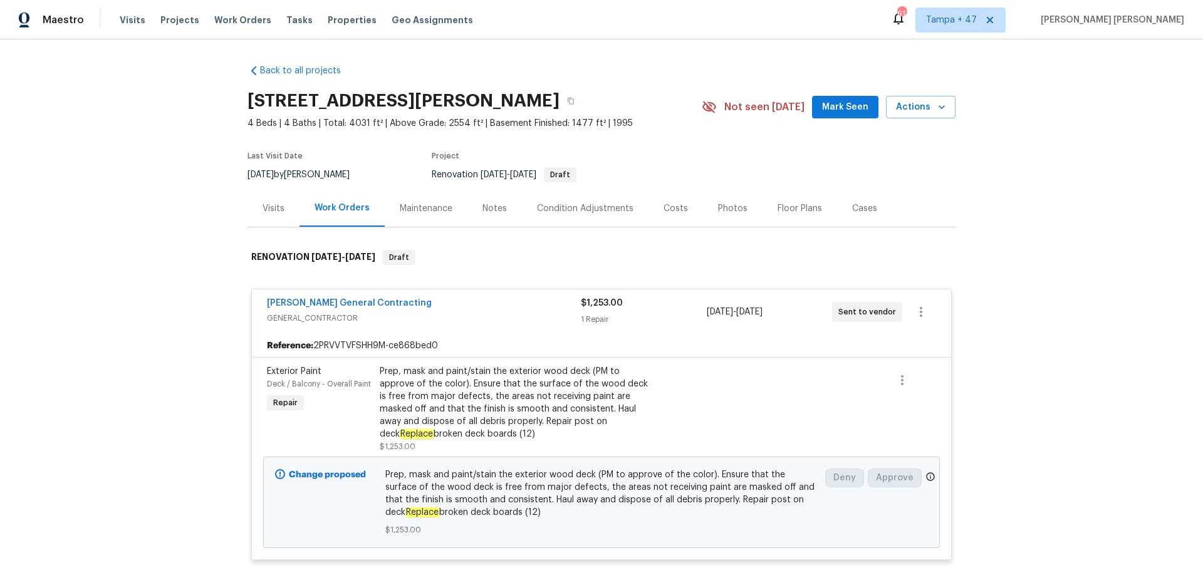
click at [543, 307] on div "[PERSON_NAME] General Contracting" at bounding box center [424, 304] width 314 height 15
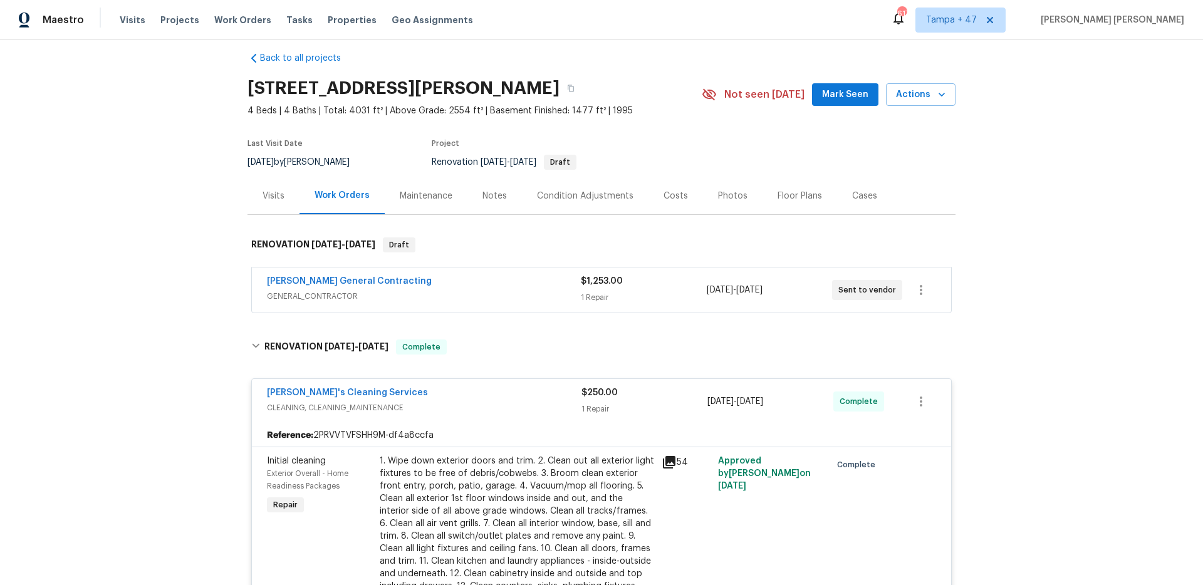
scroll to position [85, 0]
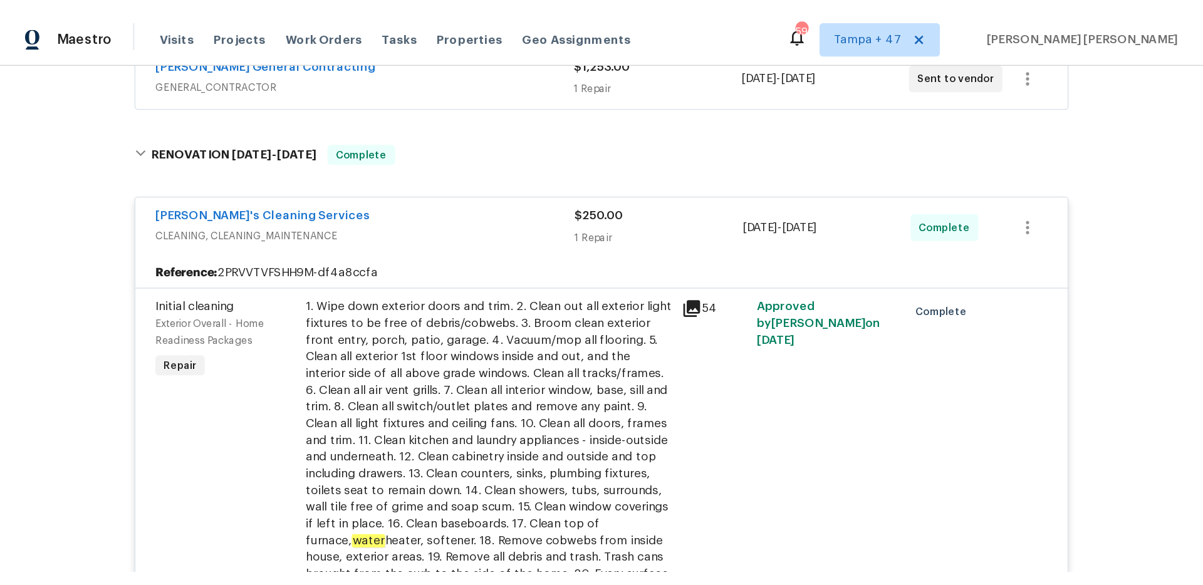
scroll to position [255, 0]
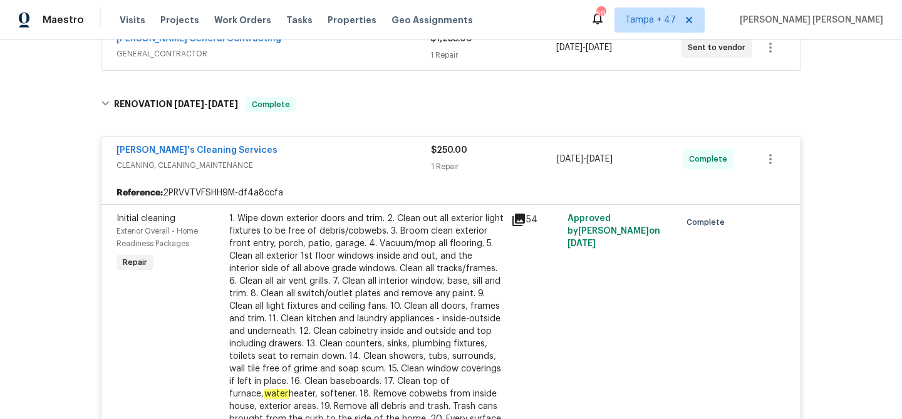
click at [512, 221] on icon at bounding box center [518, 220] width 13 height 13
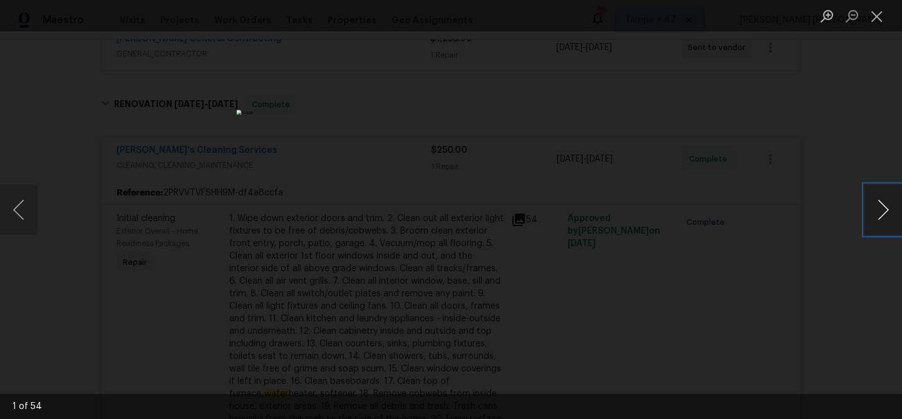
click at [883, 205] on button "Next image" at bounding box center [883, 210] width 38 height 50
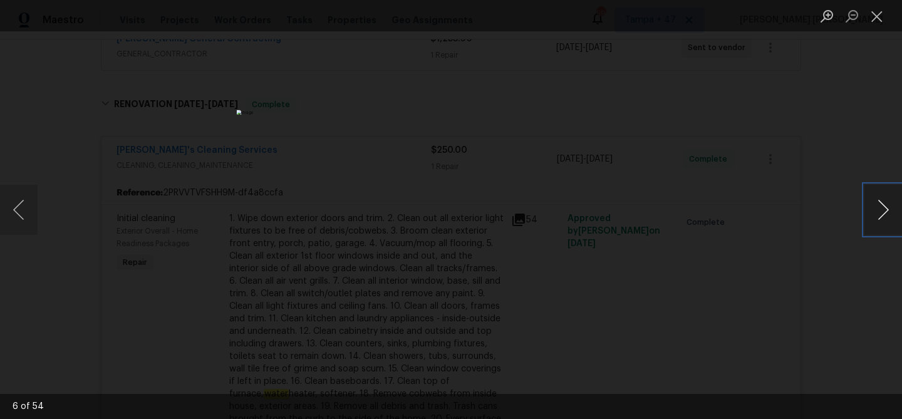
click at [883, 205] on button "Next image" at bounding box center [883, 210] width 38 height 50
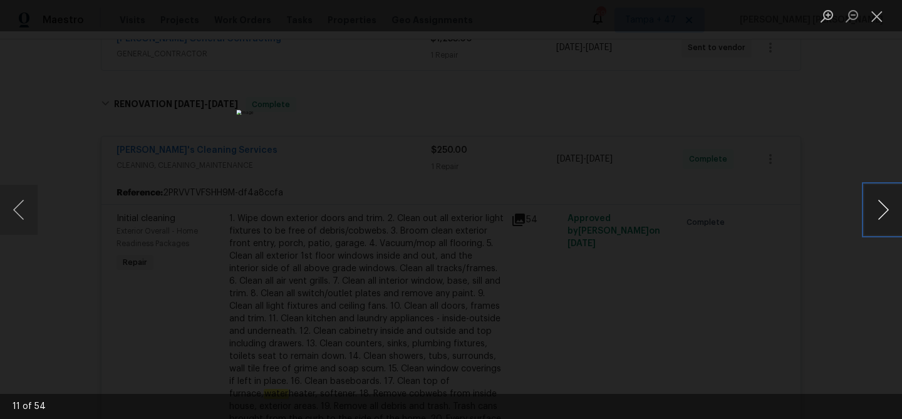
click at [883, 205] on button "Next image" at bounding box center [883, 210] width 38 height 50
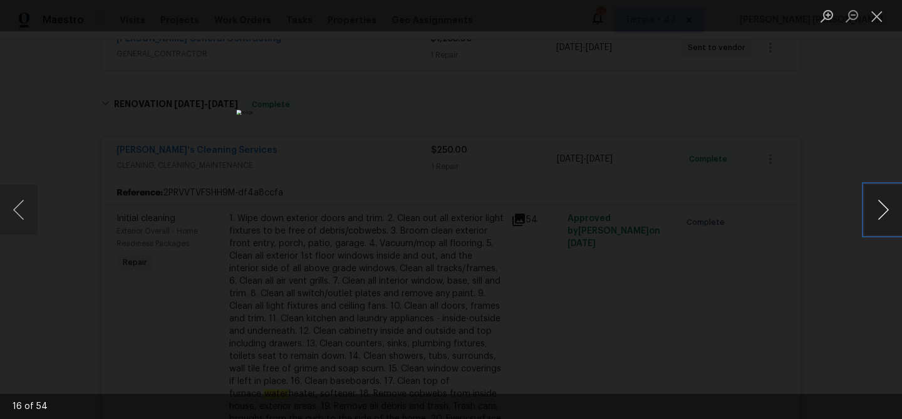
click at [883, 205] on button "Next image" at bounding box center [883, 210] width 38 height 50
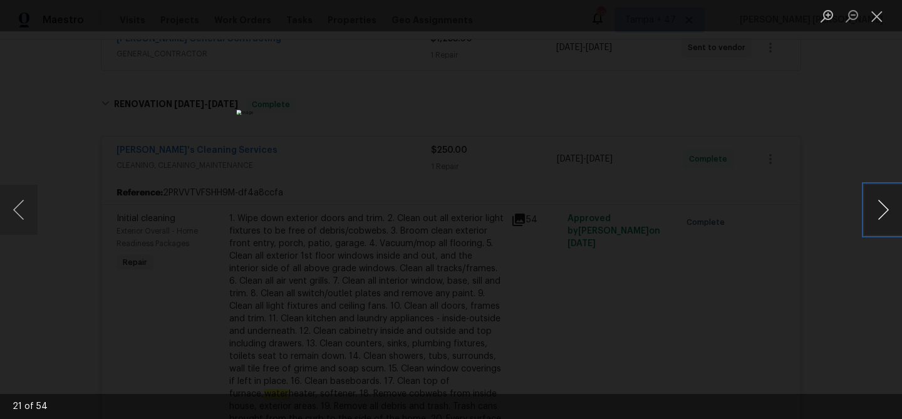
click at [883, 205] on button "Next image" at bounding box center [883, 210] width 38 height 50
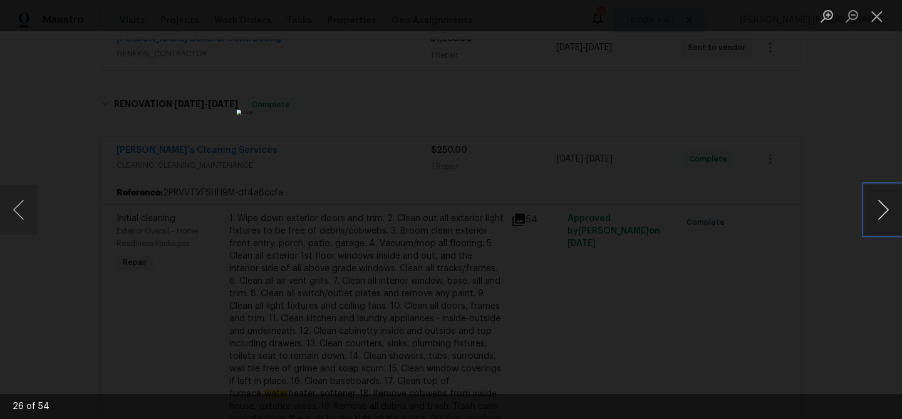
click at [883, 205] on button "Next image" at bounding box center [883, 210] width 38 height 50
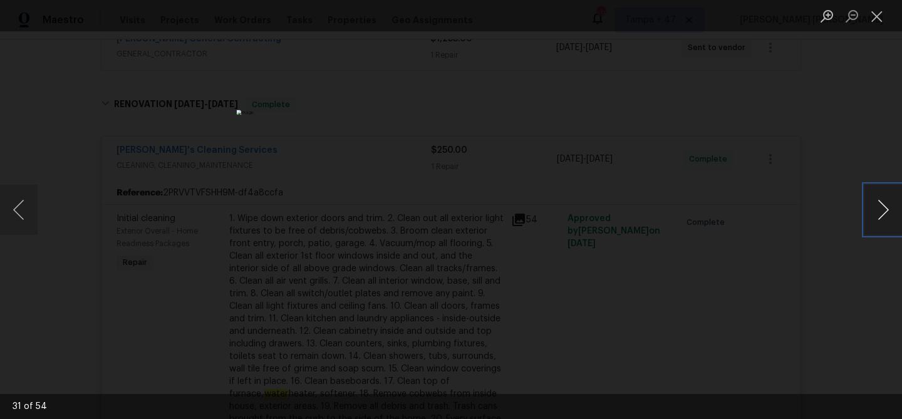
click at [883, 205] on button "Next image" at bounding box center [883, 210] width 38 height 50
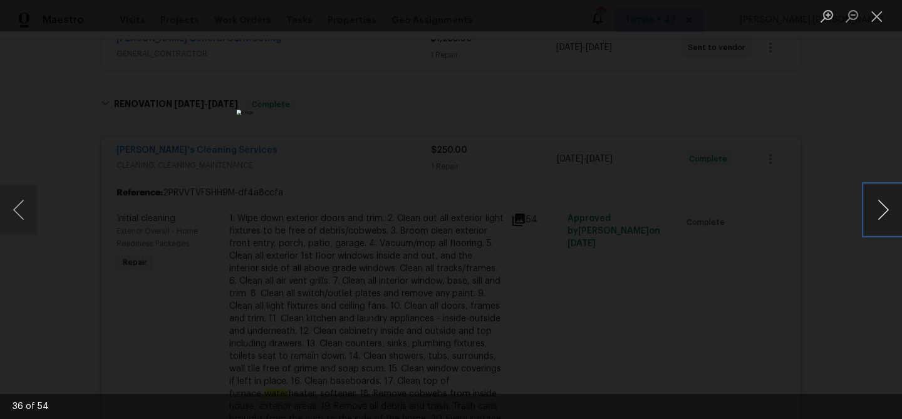
click at [883, 205] on button "Next image" at bounding box center [883, 210] width 38 height 50
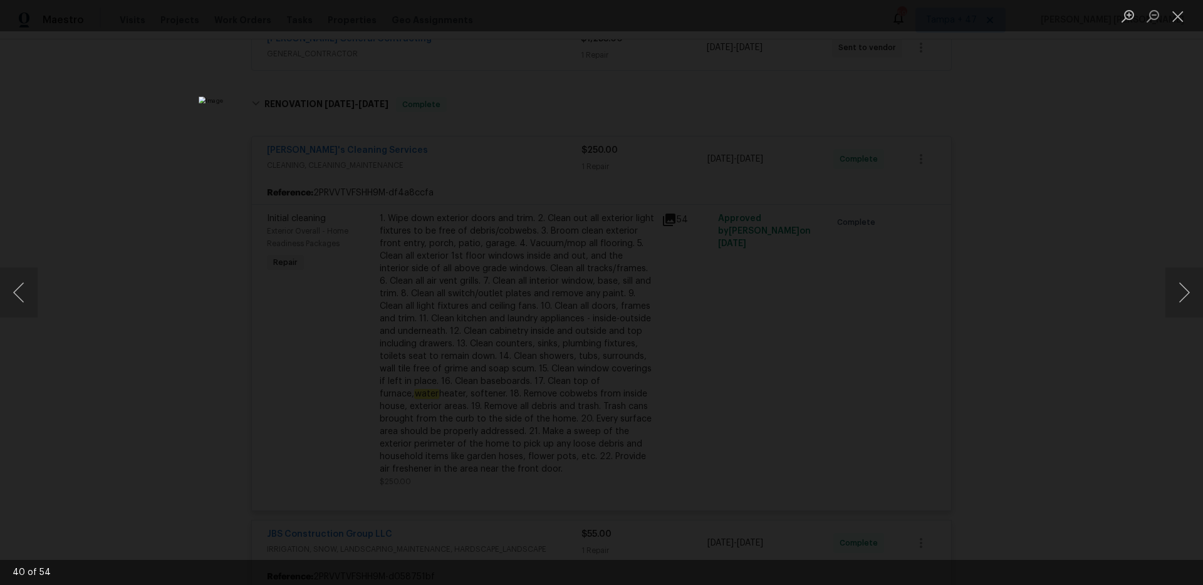
click at [310, 182] on div "Lightbox" at bounding box center [601, 292] width 1203 height 585
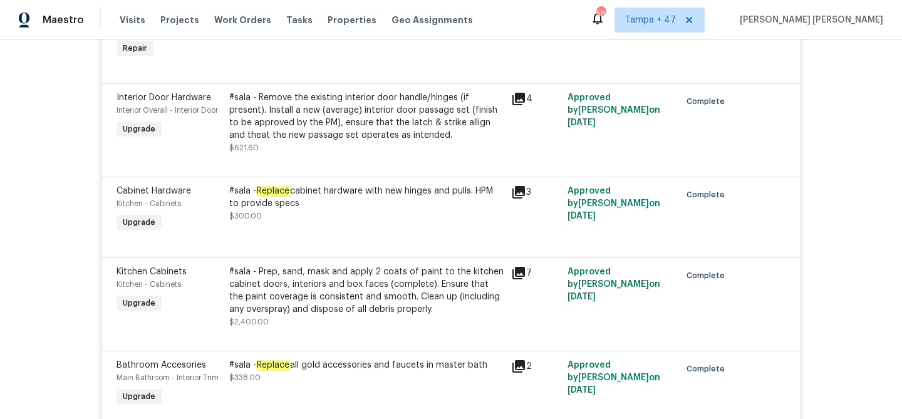
scroll to position [2762, 0]
